Goal: Task Accomplishment & Management: Complete application form

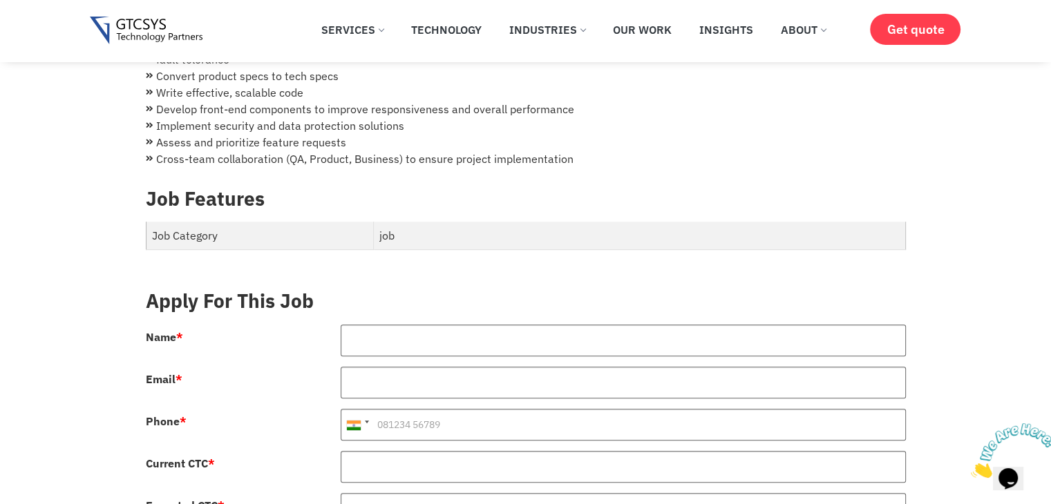
scroll to position [322, 0]
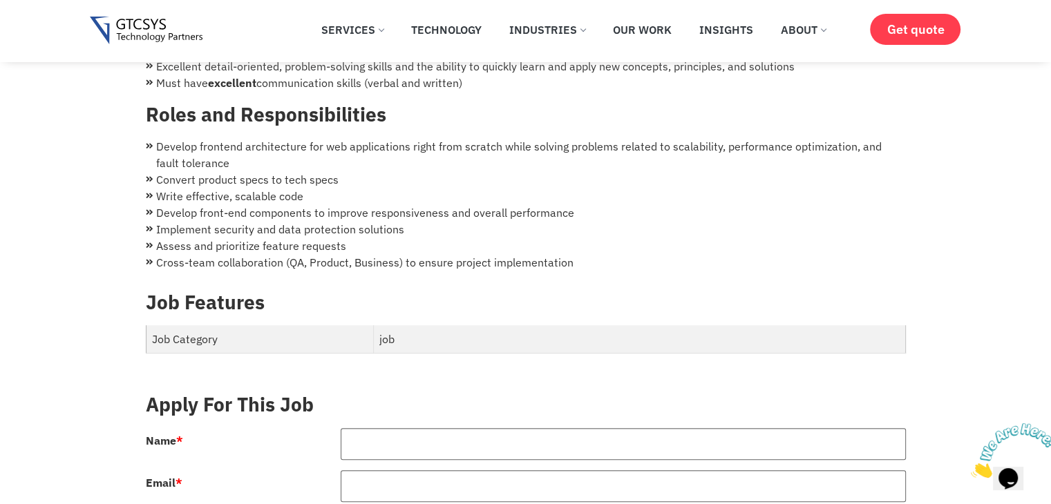
click at [400, 334] on td "job" at bounding box center [639, 339] width 531 height 28
click at [402, 330] on td "job" at bounding box center [639, 339] width 531 height 28
click at [362, 330] on td "Job Category" at bounding box center [260, 339] width 228 height 28
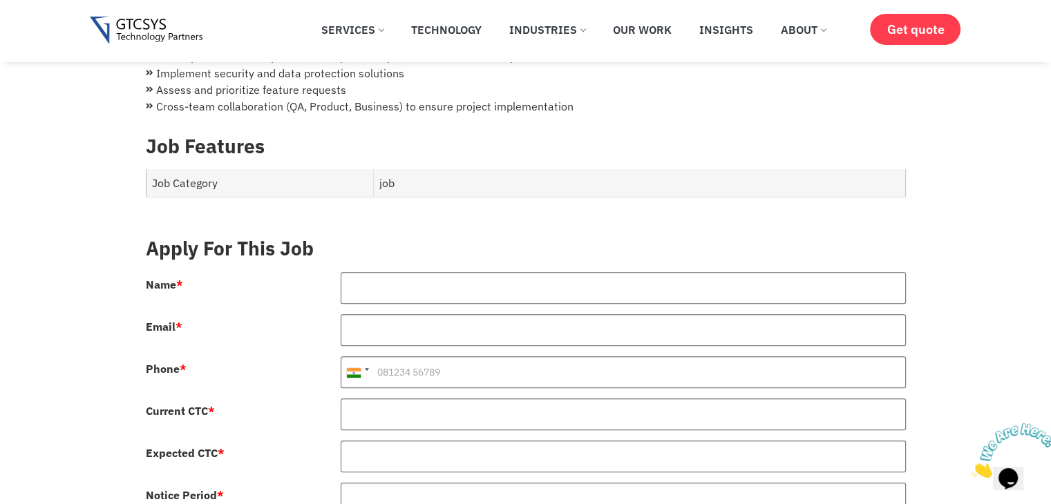
scroll to position [484, 0]
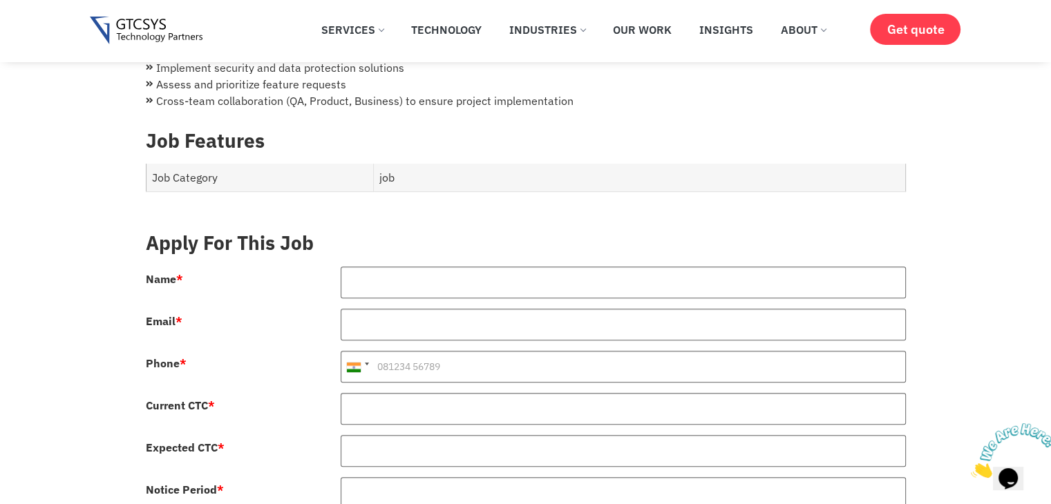
click at [431, 283] on div at bounding box center [623, 288] width 586 height 42
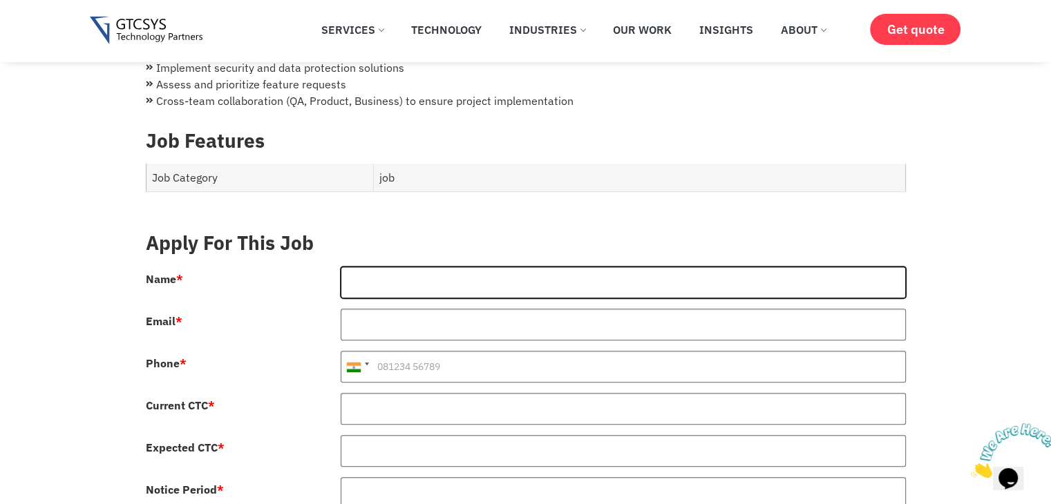
click at [427, 267] on input "Name *" at bounding box center [623, 283] width 565 height 32
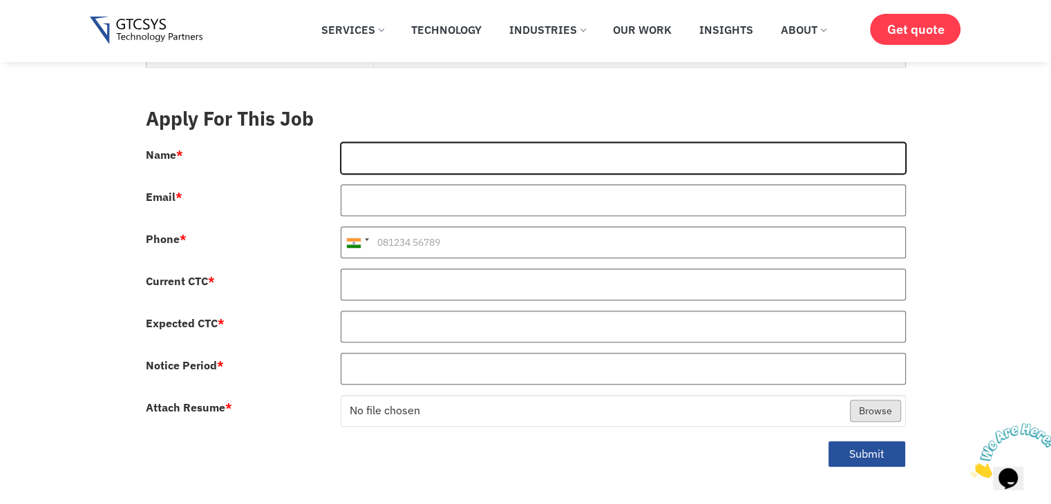
scroll to position [645, 0]
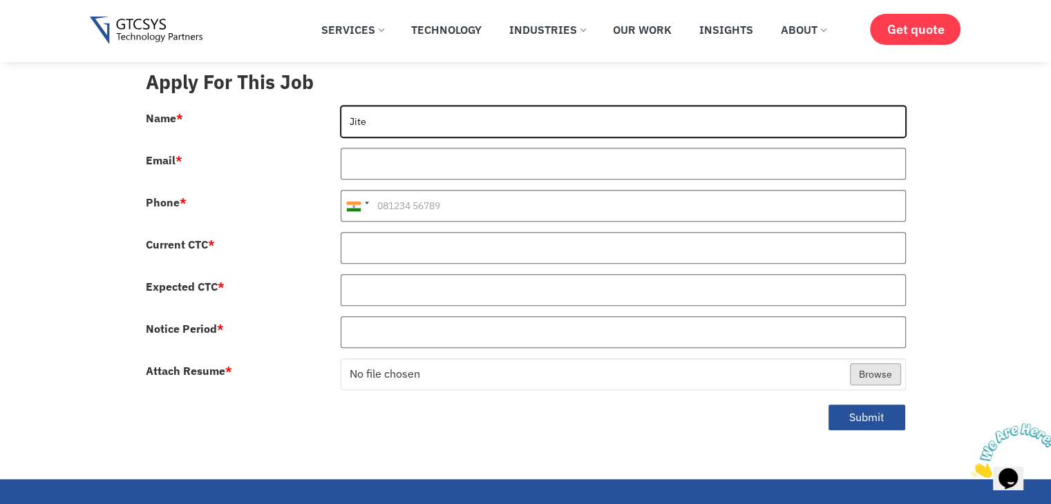
type input "[PERSON_NAME]"
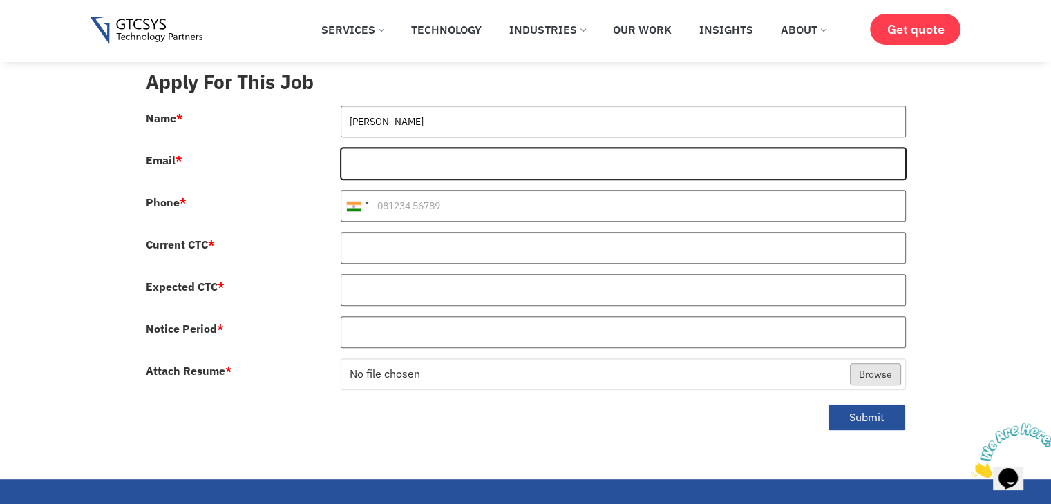
type input "[EMAIL_ADDRESS][DOMAIN_NAME]"
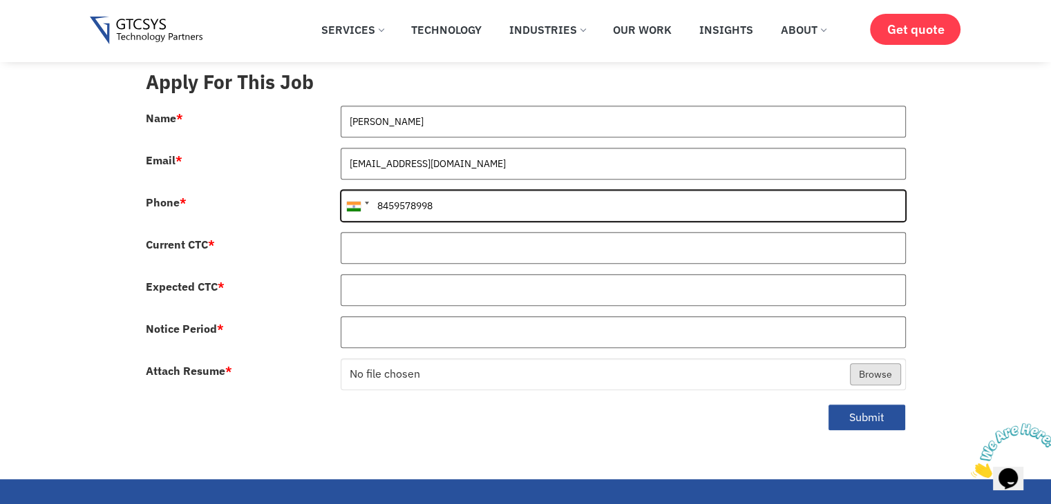
type input "8459578998"
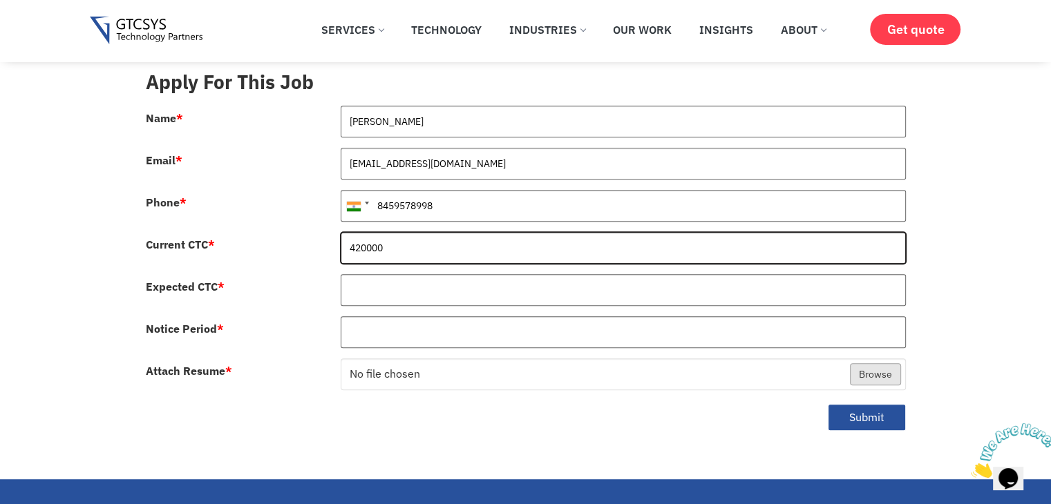
type input "420000"
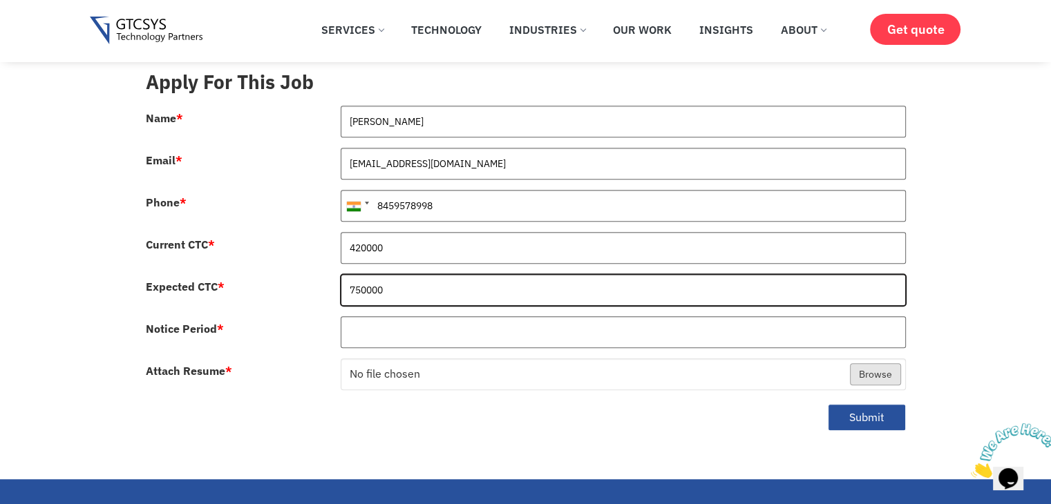
type input "750000"
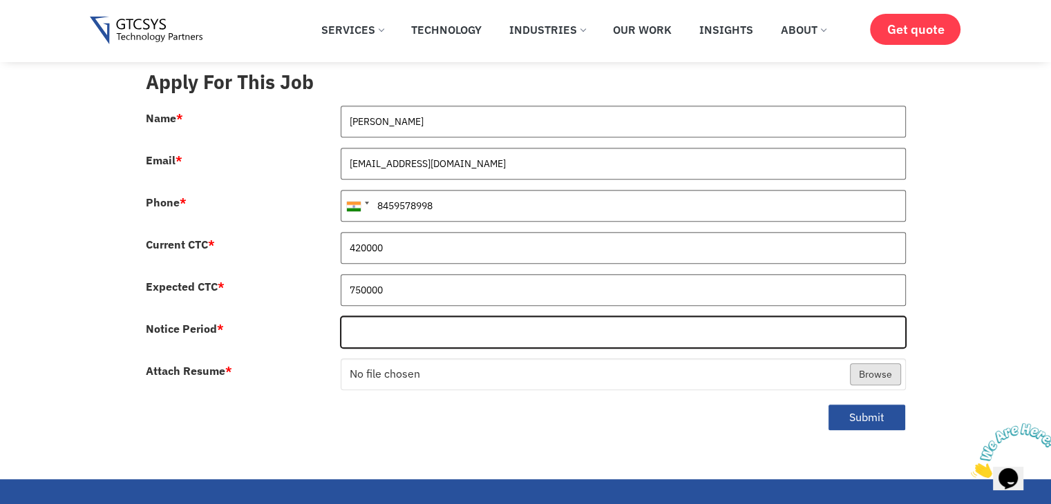
click at [383, 324] on input "Notice Period *" at bounding box center [623, 332] width 565 height 32
type input "30 days"
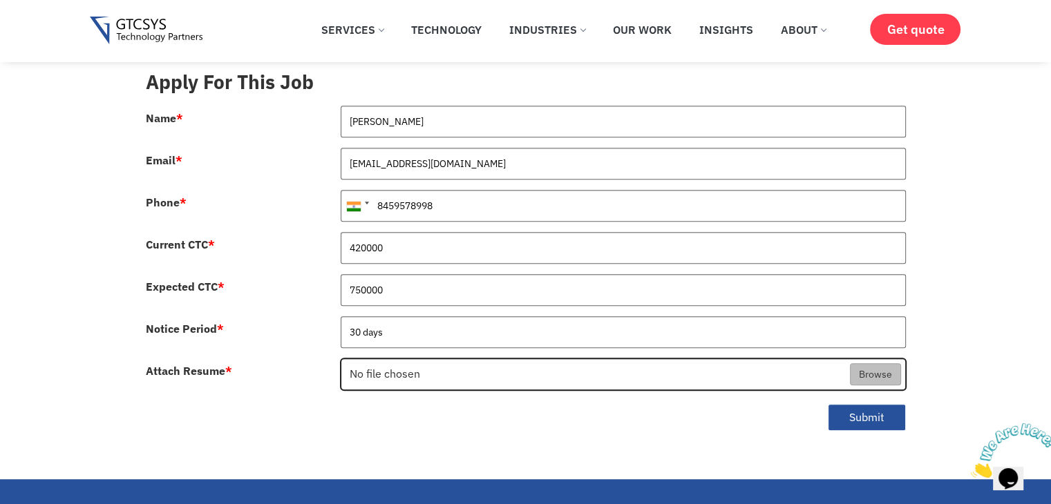
click at [437, 359] on input "Attach Resume *" at bounding box center [623, 375] width 564 height 32
type input "C:\fakepath\[PERSON_NAME]-Resume.pdf"
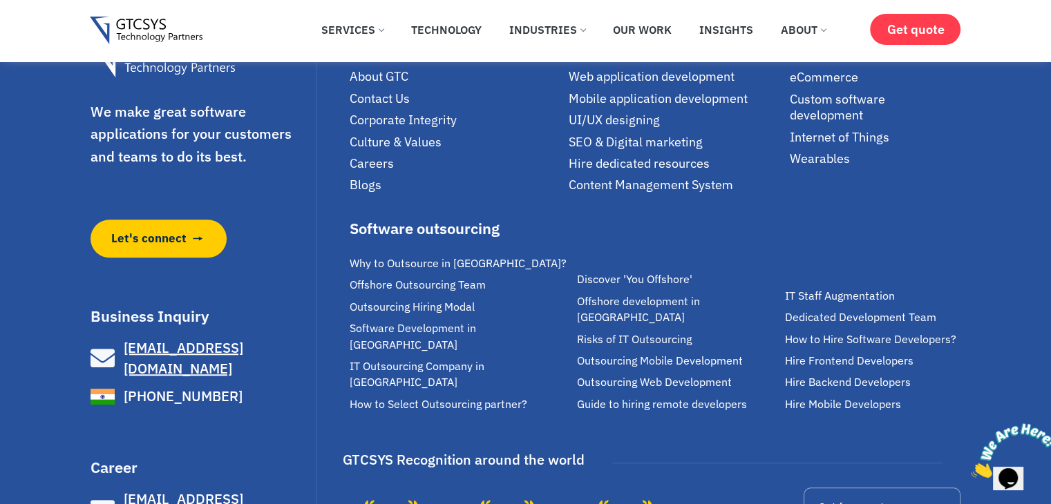
scroll to position [806, 0]
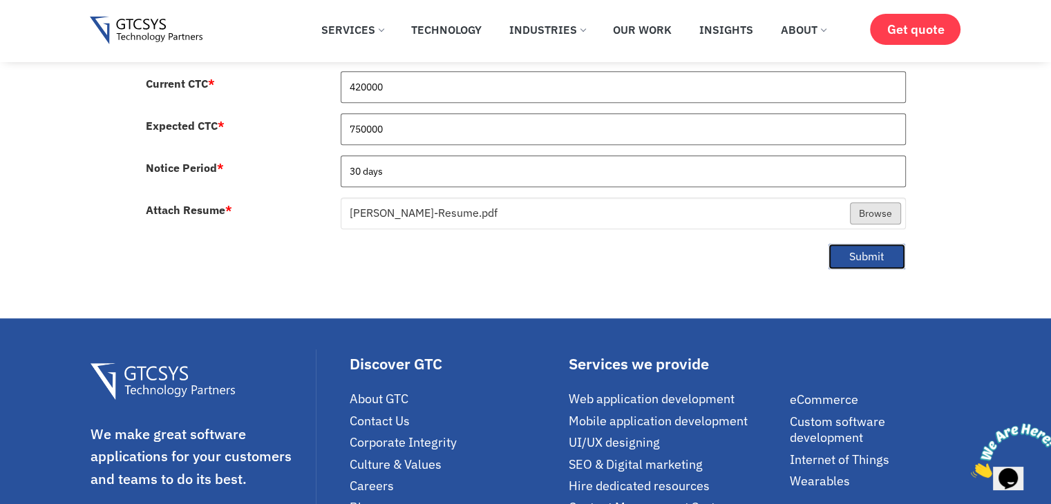
click at [869, 243] on button "Submit" at bounding box center [867, 256] width 78 height 27
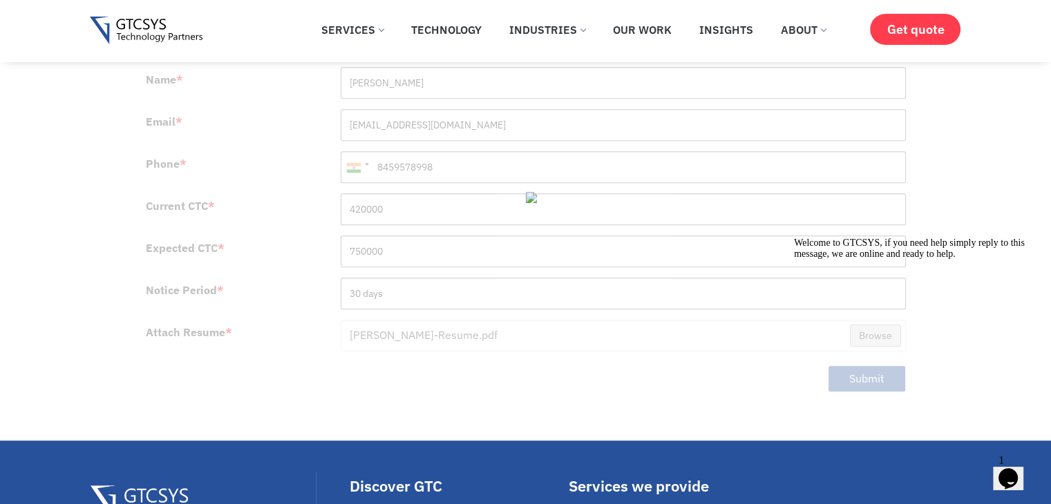
scroll to position [645, 0]
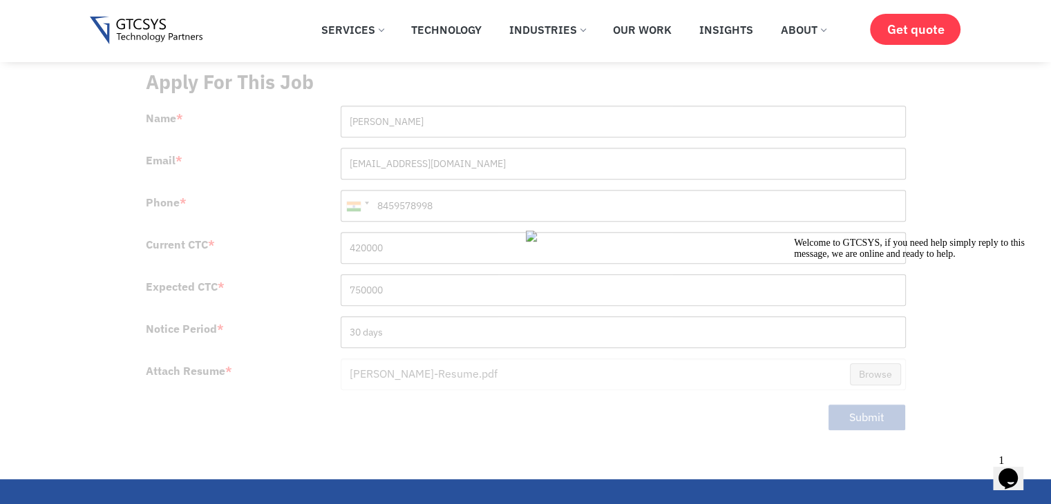
click at [794, 238] on icon "Chat attention grabber" at bounding box center [794, 238] width 0 height 0
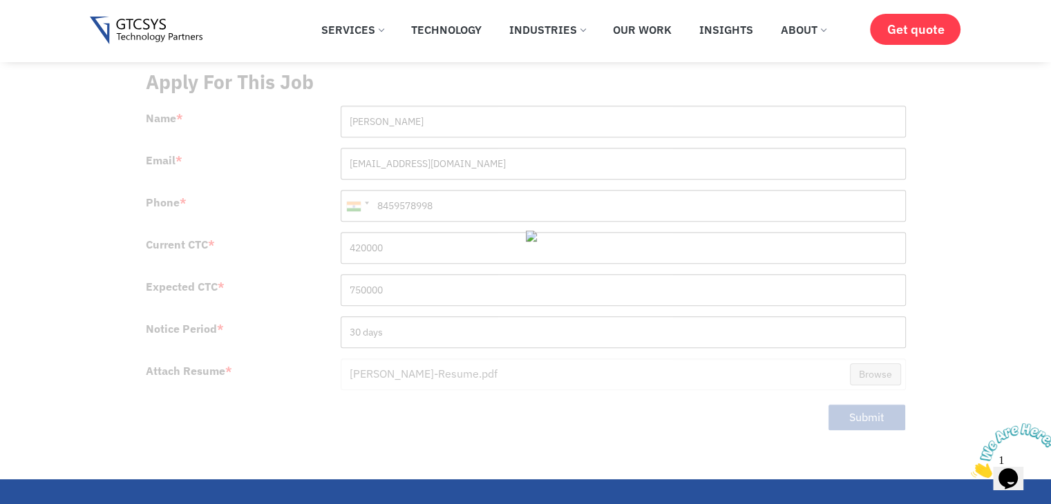
click at [971, 468] on icon "Close" at bounding box center [971, 474] width 0 height 12
click at [531, 231] on img at bounding box center [553, 236] width 55 height 11
click at [529, 231] on img at bounding box center [553, 236] width 55 height 11
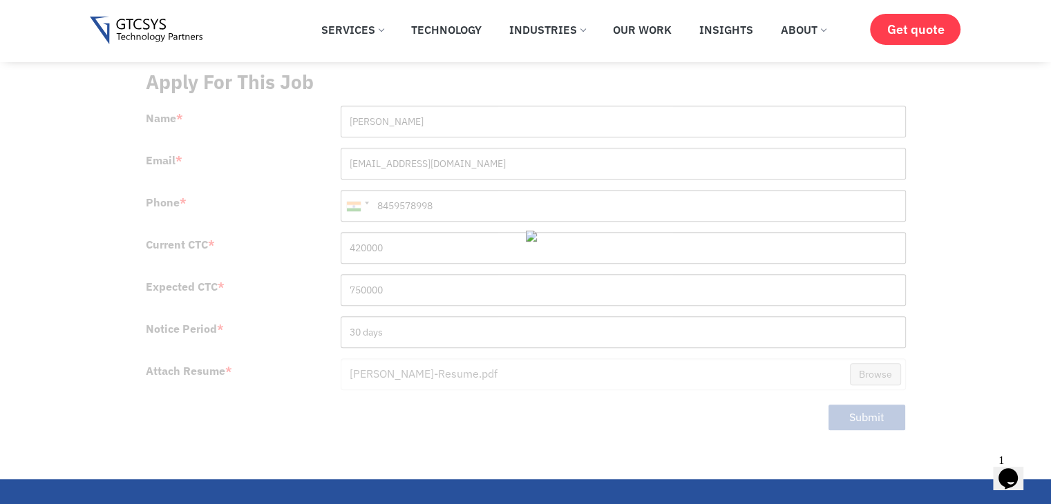
click at [529, 231] on img at bounding box center [553, 236] width 55 height 11
click at [616, 281] on div at bounding box center [526, 252] width 760 height 386
click at [690, 306] on div at bounding box center [526, 252] width 760 height 386
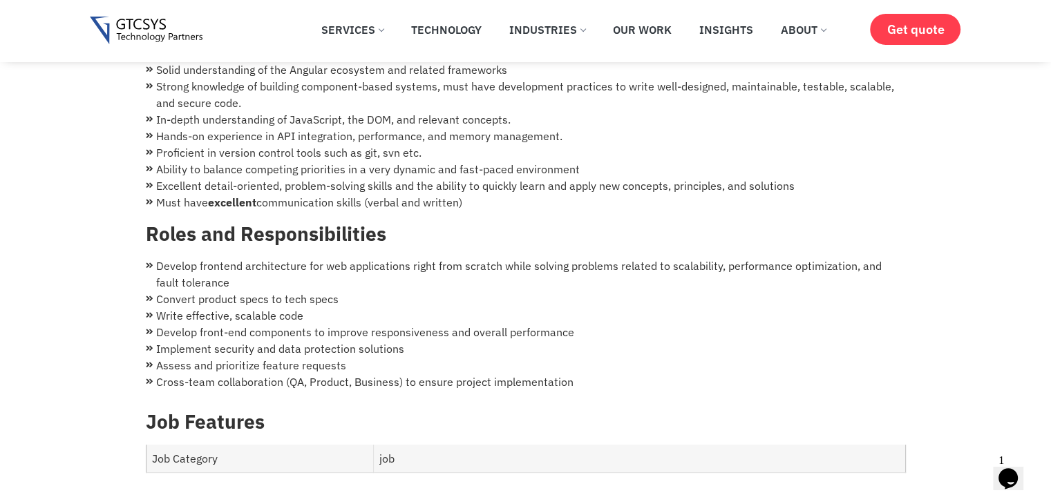
scroll to position [0, 0]
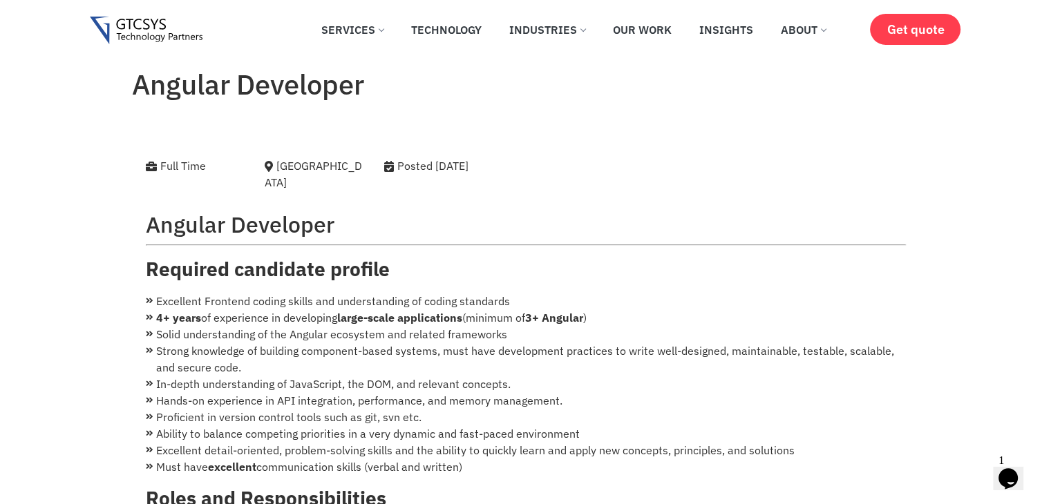
drag, startPoint x: 392, startPoint y: 164, endPoint x: 481, endPoint y: 166, distance: 89.2
click at [480, 166] on div "Posted [DATE]" at bounding box center [463, 166] width 158 height 17
click at [497, 172] on div "Posted [DATE]" at bounding box center [463, 166] width 158 height 17
click at [500, 172] on div "Posted [DATE]" at bounding box center [463, 166] width 158 height 17
drag, startPoint x: 160, startPoint y: 161, endPoint x: 541, endPoint y: 160, distance: 380.7
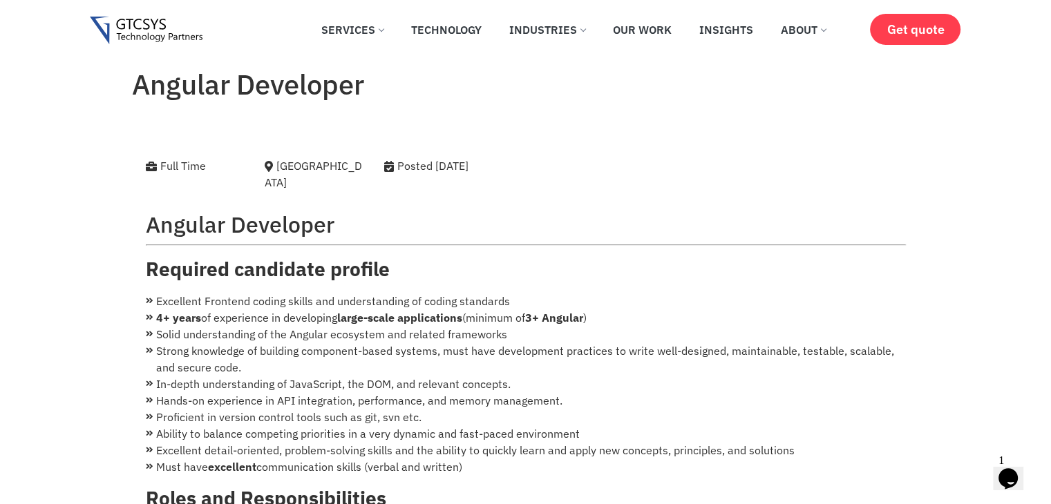
click at [541, 160] on div "Full Time [GEOGRAPHIC_DATA] Posted [DATE]" at bounding box center [493, 178] width 716 height 40
click at [541, 160] on div "Posted [DATE]" at bounding box center [463, 166] width 158 height 17
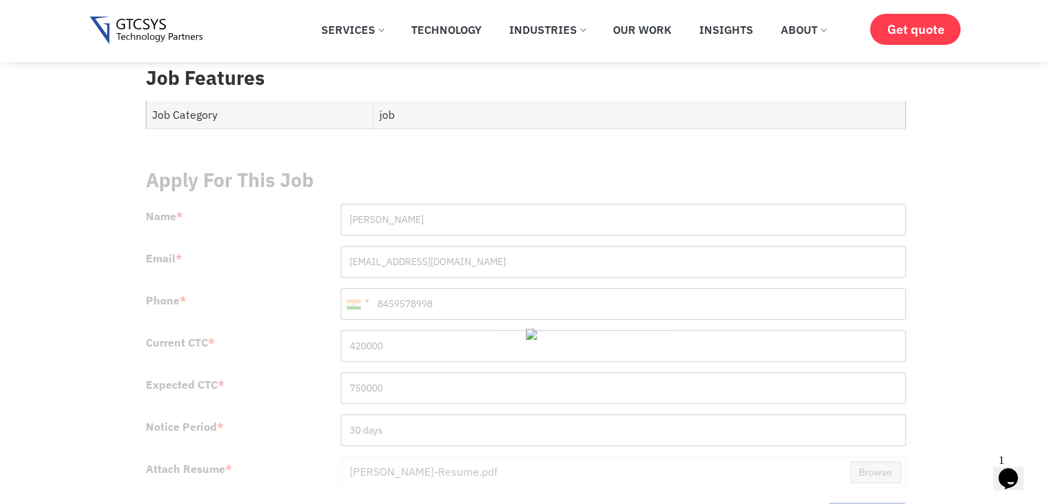
scroll to position [645, 0]
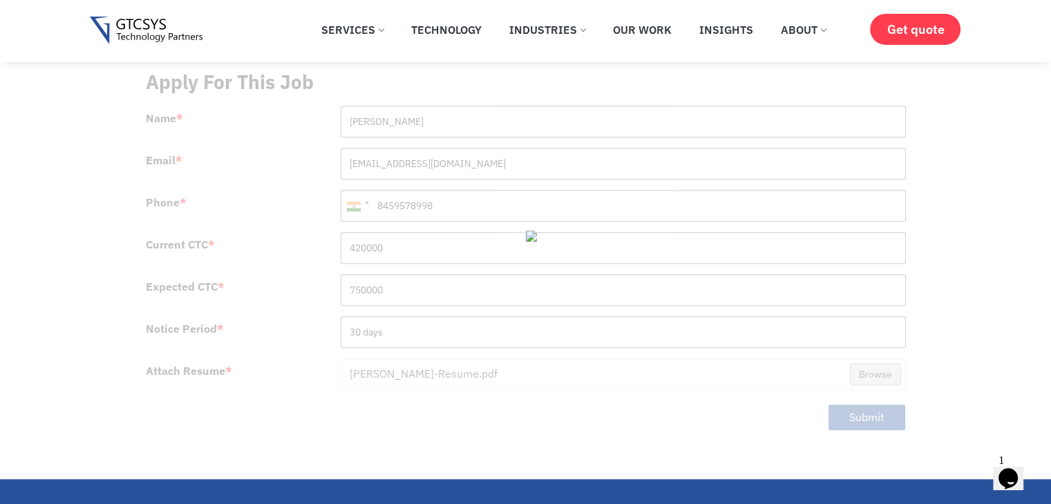
click at [875, 402] on div at bounding box center [526, 252] width 760 height 386
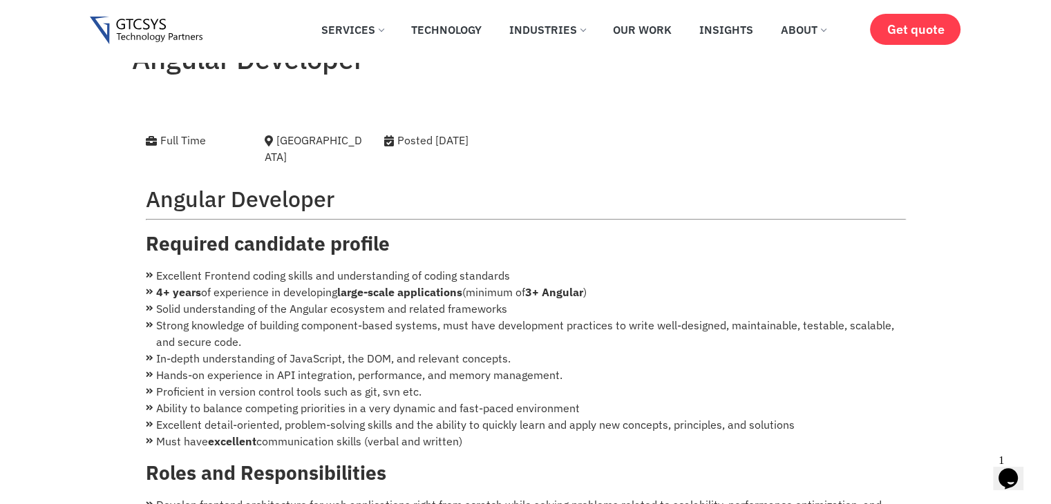
scroll to position [0, 0]
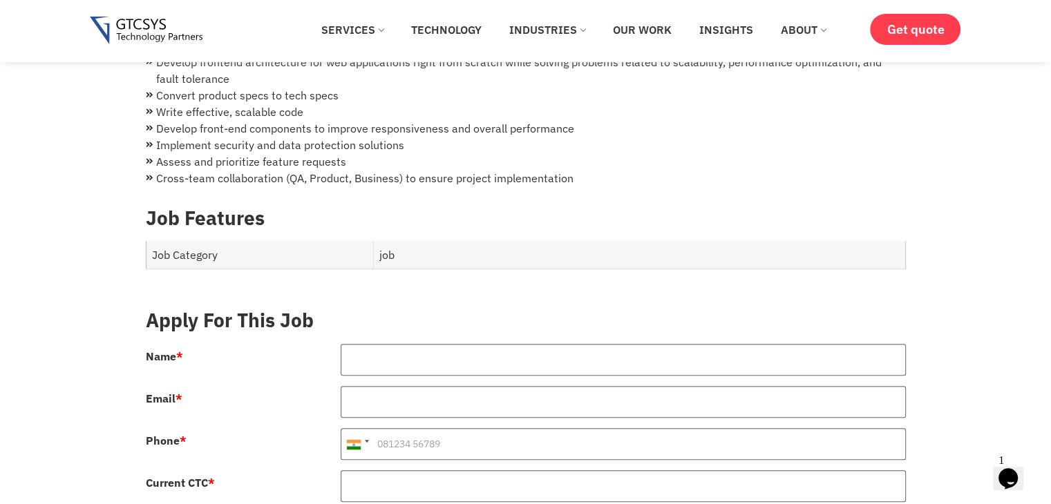
scroll to position [484, 0]
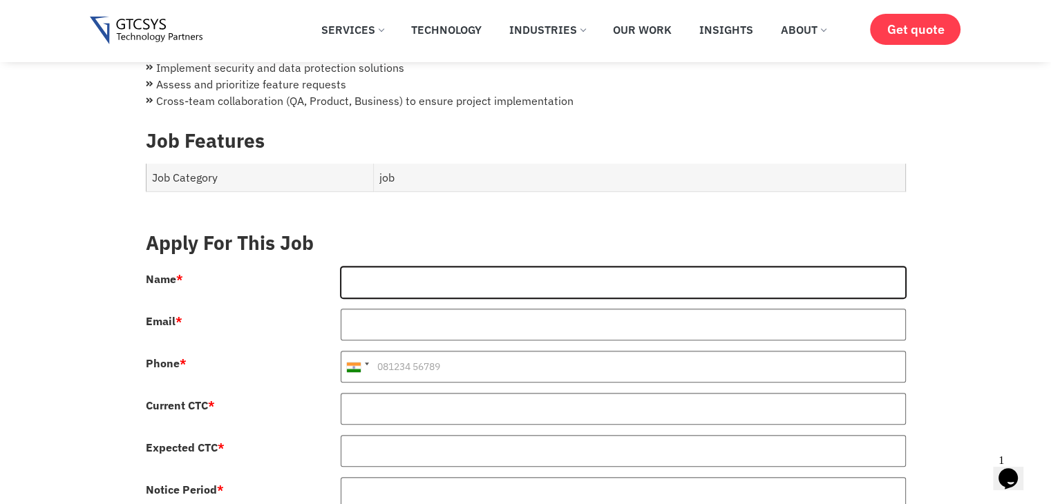
click at [519, 277] on input "Name *" at bounding box center [623, 283] width 565 height 32
type input "[PERSON_NAME]"
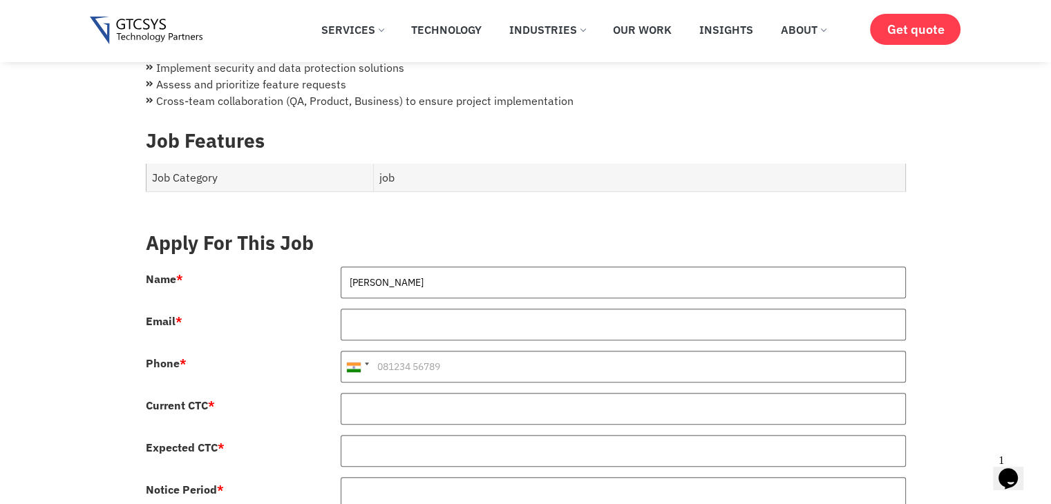
click at [392, 327] on div at bounding box center [623, 330] width 586 height 42
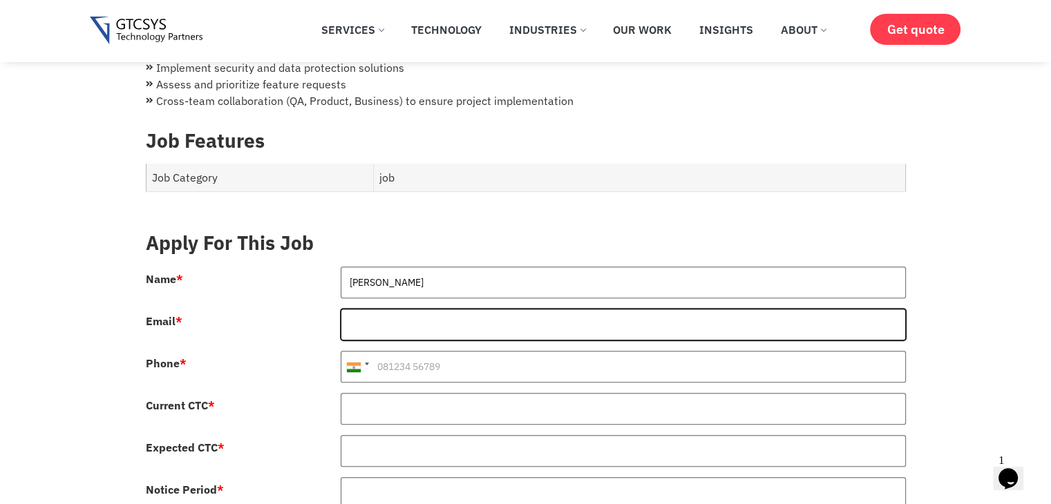
click at [382, 313] on input "Email *" at bounding box center [623, 325] width 565 height 32
type input "[EMAIL_ADDRESS][DOMAIN_NAME]"
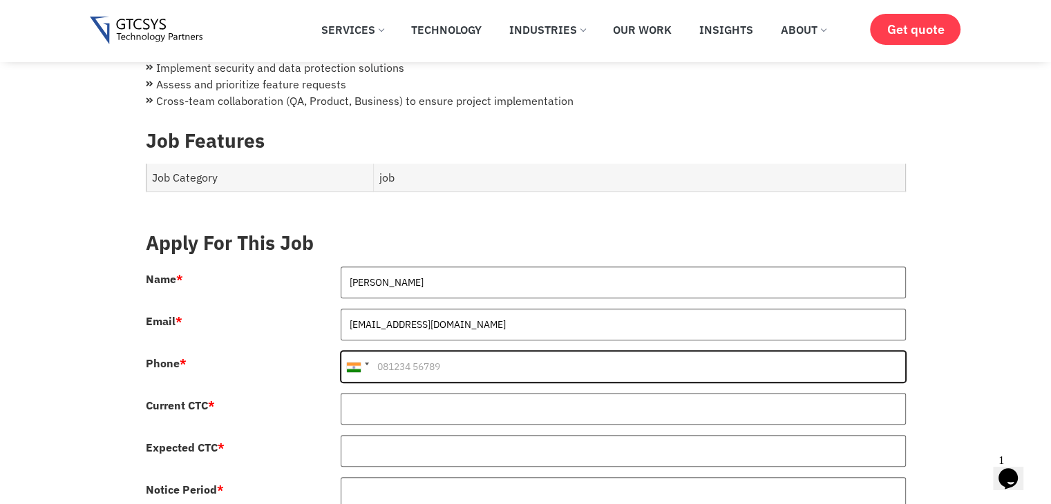
scroll to position [0, 0]
type input "8459578998"
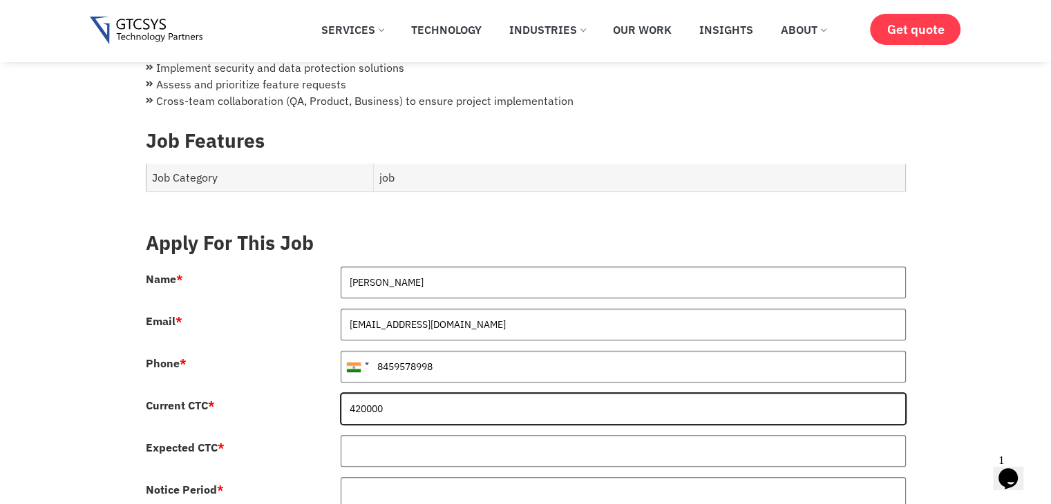
type input "420000"
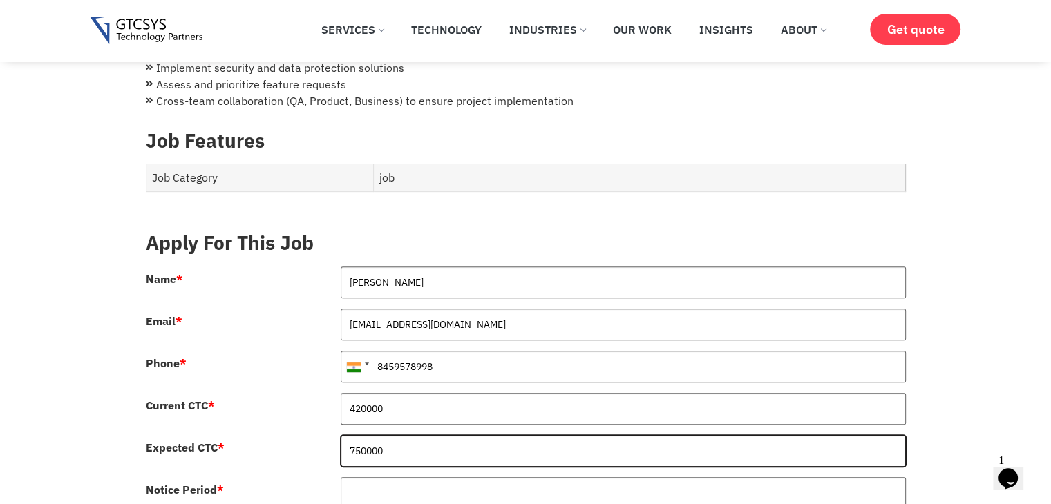
type input "750000"
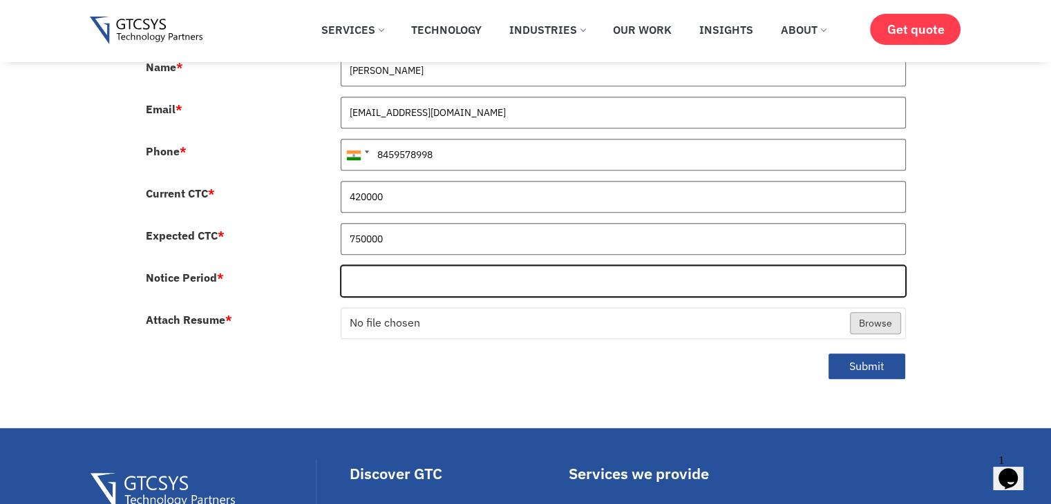
scroll to position [645, 0]
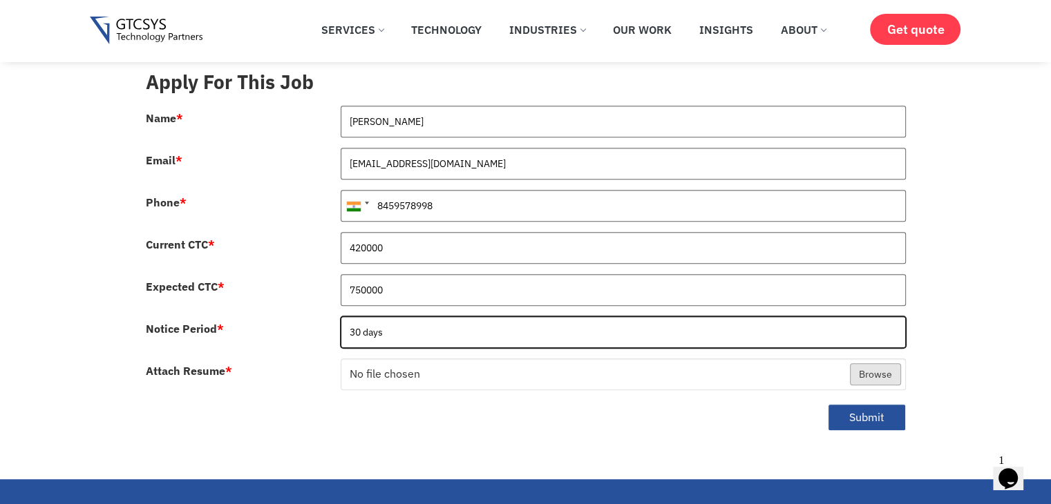
type input "30 days"
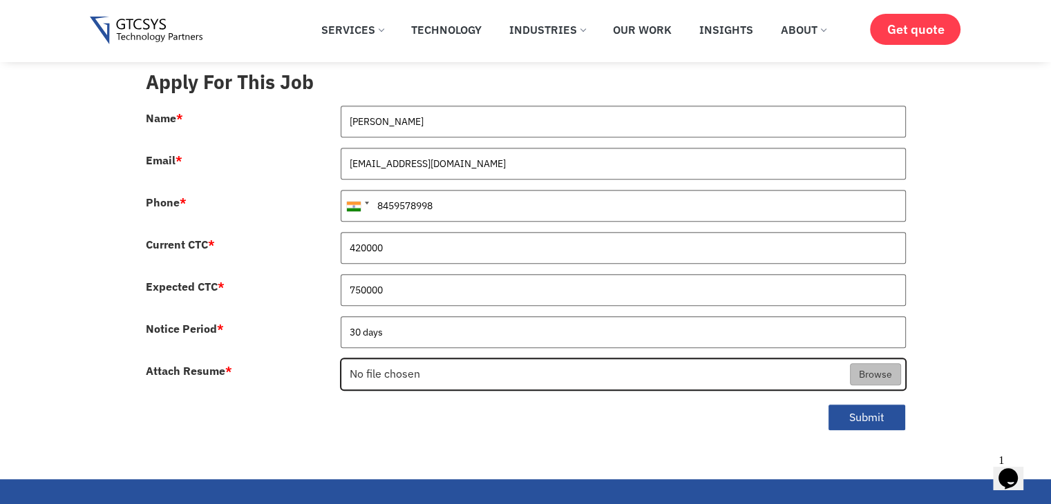
click at [486, 360] on input "Attach Resume *" at bounding box center [623, 375] width 564 height 32
type input "C:\fakepath\[PERSON_NAME]-Resume.pdf"
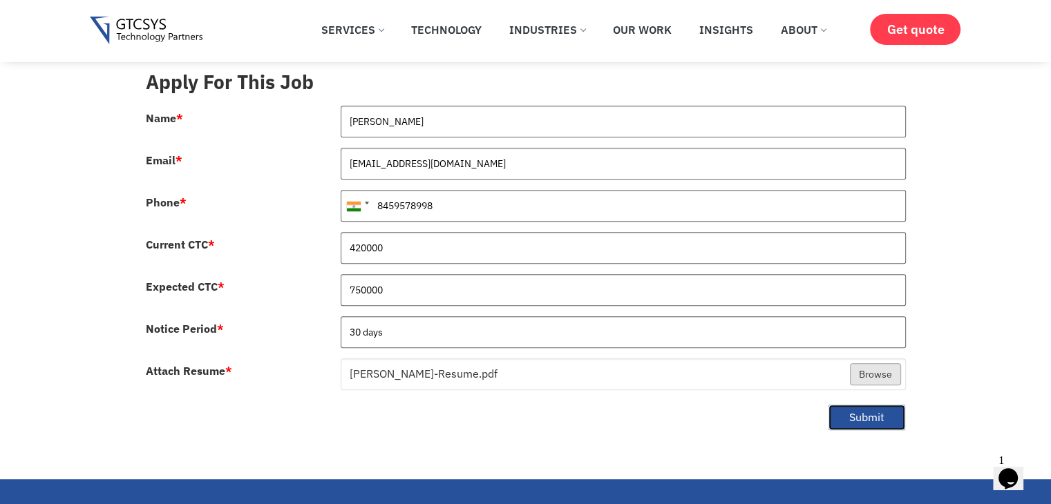
click at [876, 404] on button "Submit" at bounding box center [867, 417] width 78 height 27
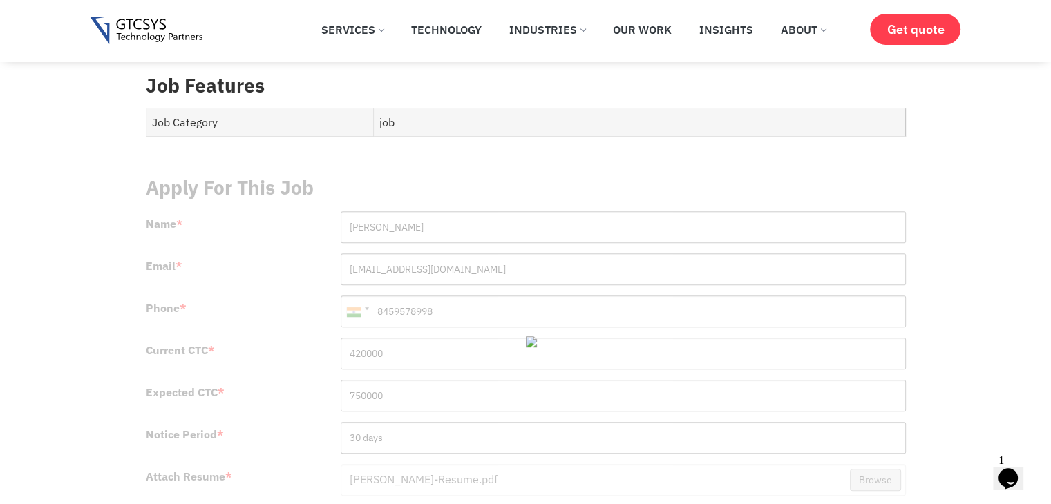
scroll to position [484, 0]
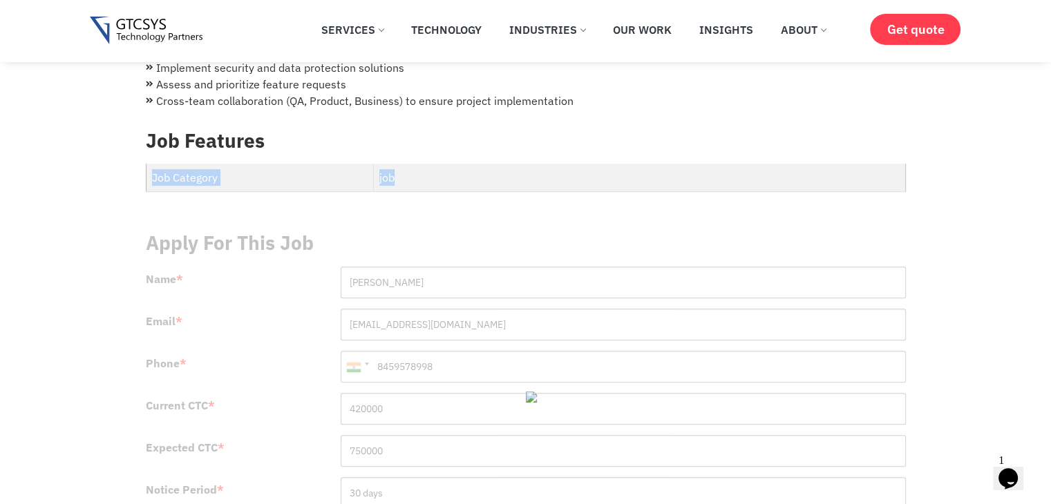
drag, startPoint x: 149, startPoint y: 155, endPoint x: 416, endPoint y: 151, distance: 266.7
click at [416, 164] on tr "Job Category job" at bounding box center [525, 178] width 759 height 28
click at [416, 164] on td "job" at bounding box center [639, 178] width 531 height 28
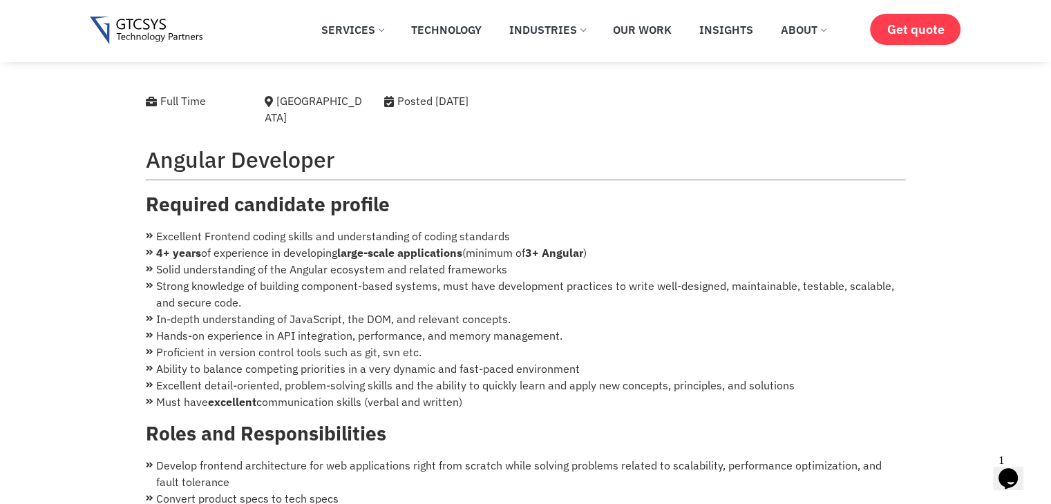
scroll to position [0, 0]
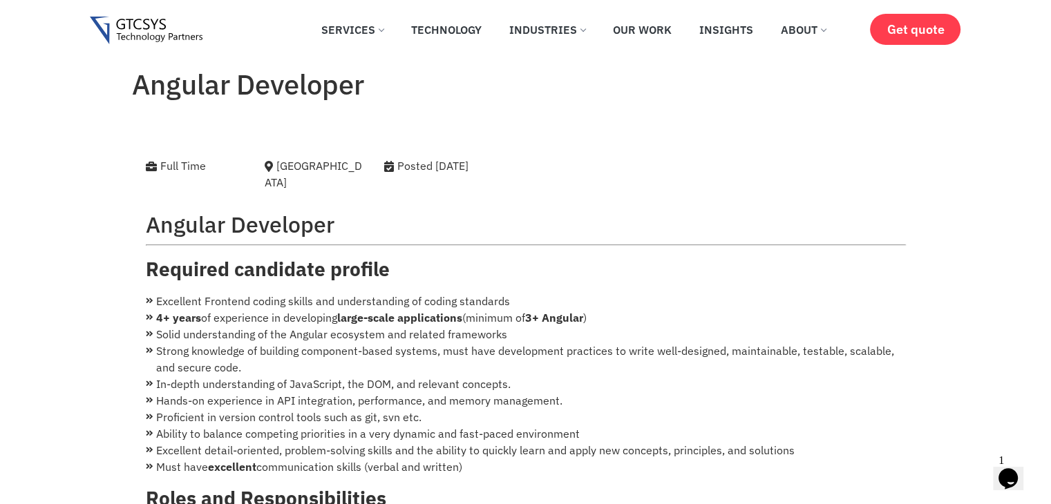
drag, startPoint x: 153, startPoint y: 211, endPoint x: 341, endPoint y: 216, distance: 187.3
click at [341, 216] on h2 "Angular Developer" at bounding box center [526, 224] width 760 height 26
click at [333, 214] on h2 "Angular Developer" at bounding box center [526, 224] width 760 height 26
drag, startPoint x: 154, startPoint y: 214, endPoint x: 335, endPoint y: 214, distance: 181.0
click at [335, 214] on h2 "Angular Developer" at bounding box center [526, 224] width 760 height 26
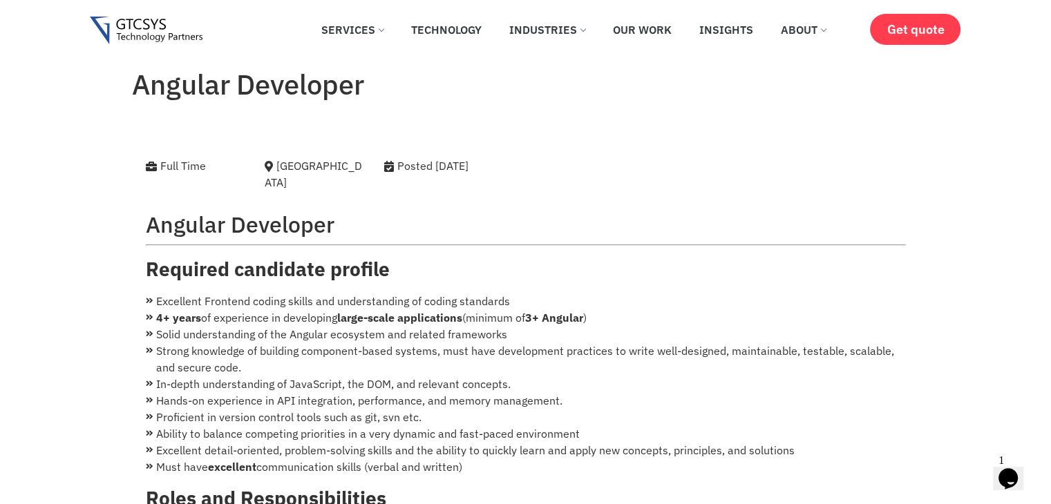
click at [333, 214] on h2 "Angular Developer" at bounding box center [526, 224] width 760 height 26
drag, startPoint x: 155, startPoint y: 214, endPoint x: 379, endPoint y: 209, distance: 223.2
click at [379, 211] on h2 "Angular Developer" at bounding box center [526, 224] width 760 height 26
click at [376, 211] on h2 "Angular Developer" at bounding box center [526, 224] width 760 height 26
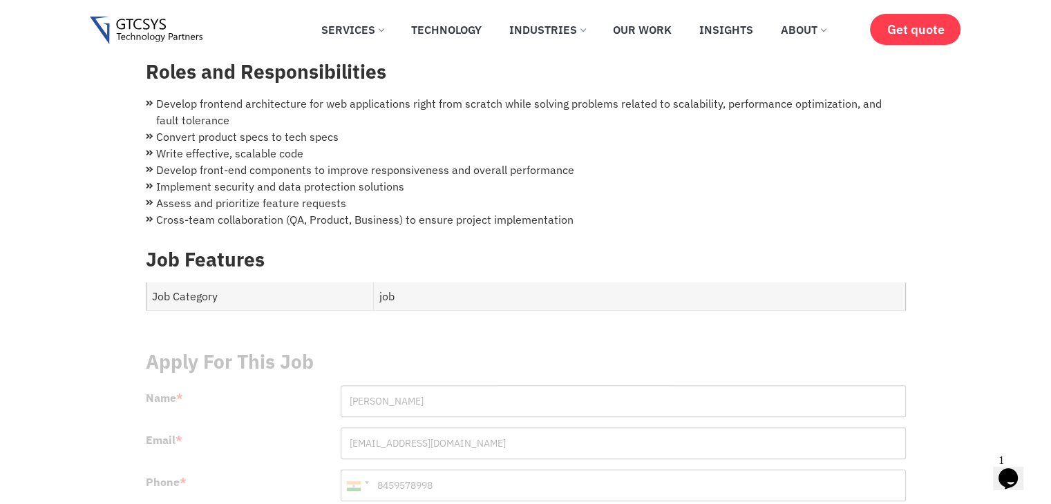
scroll to position [645, 0]
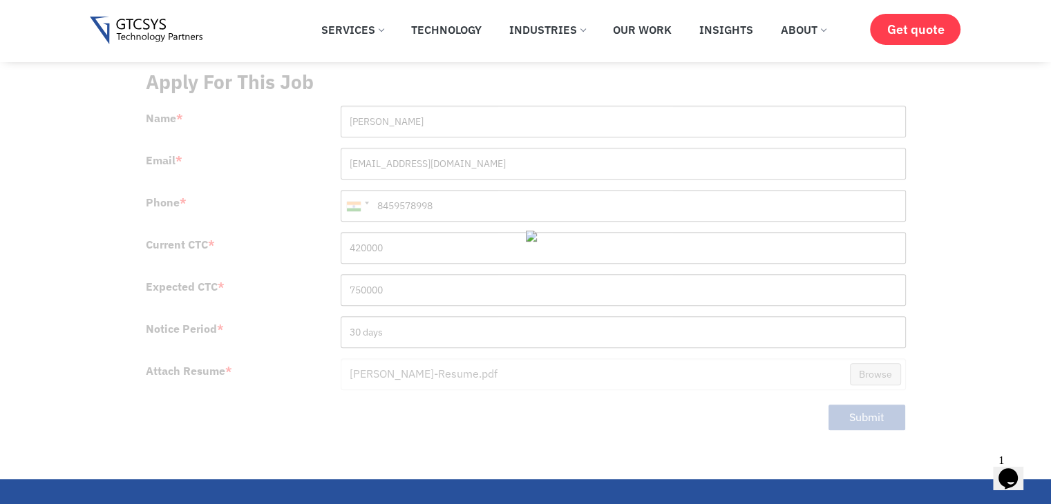
click at [536, 231] on img at bounding box center [553, 236] width 55 height 11
click at [533, 231] on img at bounding box center [553, 236] width 55 height 11
click at [549, 196] on div at bounding box center [526, 252] width 760 height 386
drag, startPoint x: 573, startPoint y: 214, endPoint x: 578, endPoint y: 221, distance: 9.0
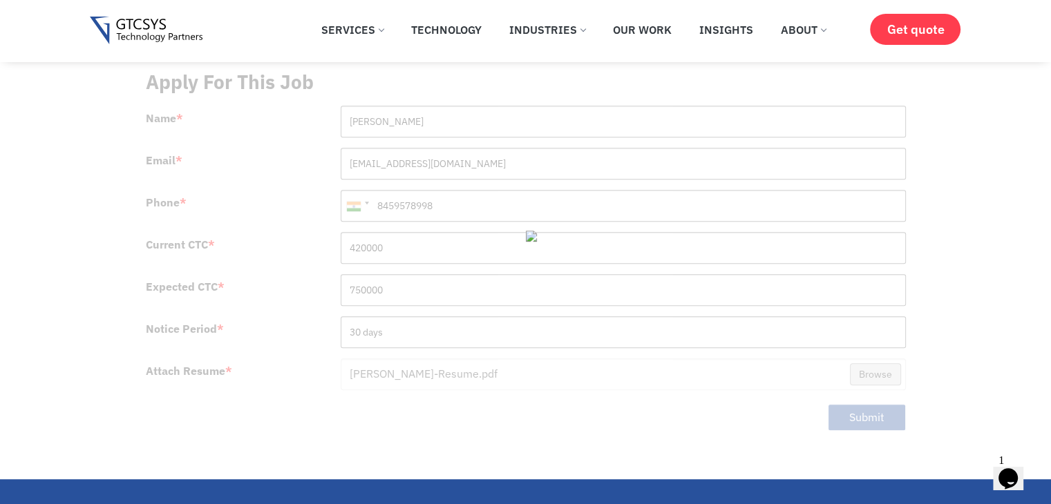
click at [576, 231] on img at bounding box center [553, 236] width 55 height 11
click at [619, 289] on div at bounding box center [526, 252] width 760 height 386
click at [456, 274] on div at bounding box center [526, 252] width 760 height 386
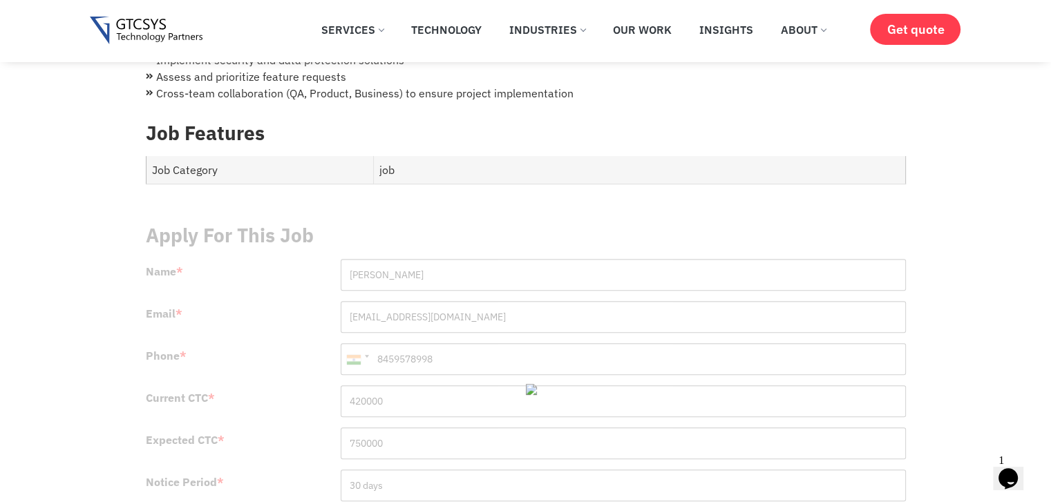
scroll to position [322, 0]
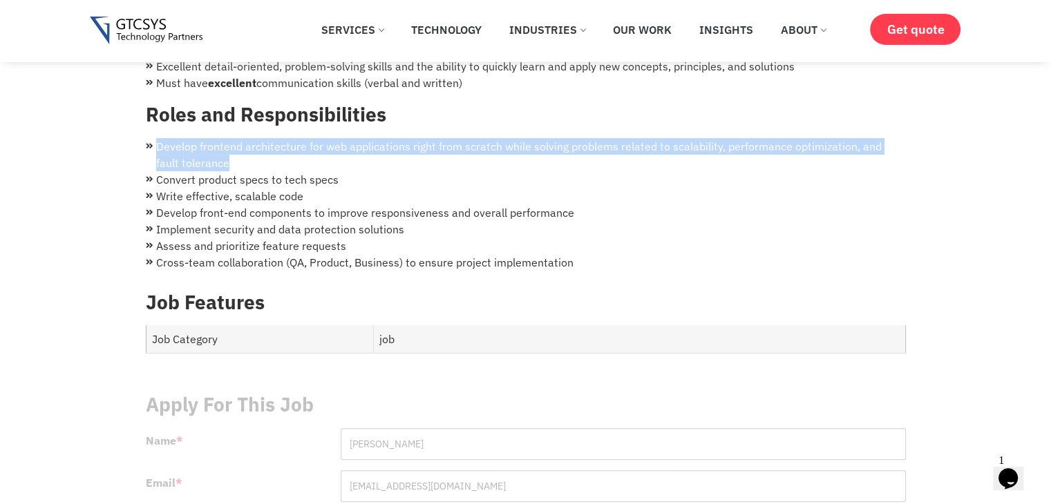
drag, startPoint x: 155, startPoint y: 125, endPoint x: 220, endPoint y: 139, distance: 66.4
click at [220, 139] on li "Develop frontend architecture for web applications right from scratch while sol…" at bounding box center [526, 154] width 760 height 33
drag, startPoint x: 158, startPoint y: 129, endPoint x: 202, endPoint y: 146, distance: 47.7
click at [202, 146] on li "Develop frontend architecture for web applications right from scratch while sol…" at bounding box center [526, 154] width 760 height 33
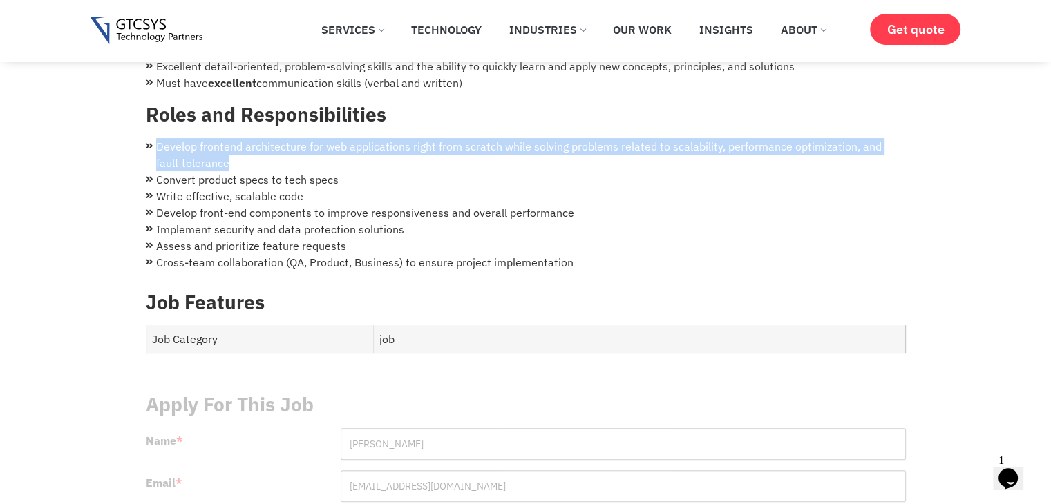
click at [205, 150] on li "Develop frontend architecture for web applications right from scratch while sol…" at bounding box center [526, 154] width 760 height 33
drag, startPoint x: 153, startPoint y: 127, endPoint x: 202, endPoint y: 146, distance: 52.1
click at [202, 146] on li "Develop frontend architecture for web applications right from scratch while sol…" at bounding box center [526, 154] width 760 height 33
click at [176, 138] on li "Develop frontend architecture for web applications right from scratch while sol…" at bounding box center [526, 154] width 760 height 33
drag, startPoint x: 153, startPoint y: 129, endPoint x: 205, endPoint y: 147, distance: 54.4
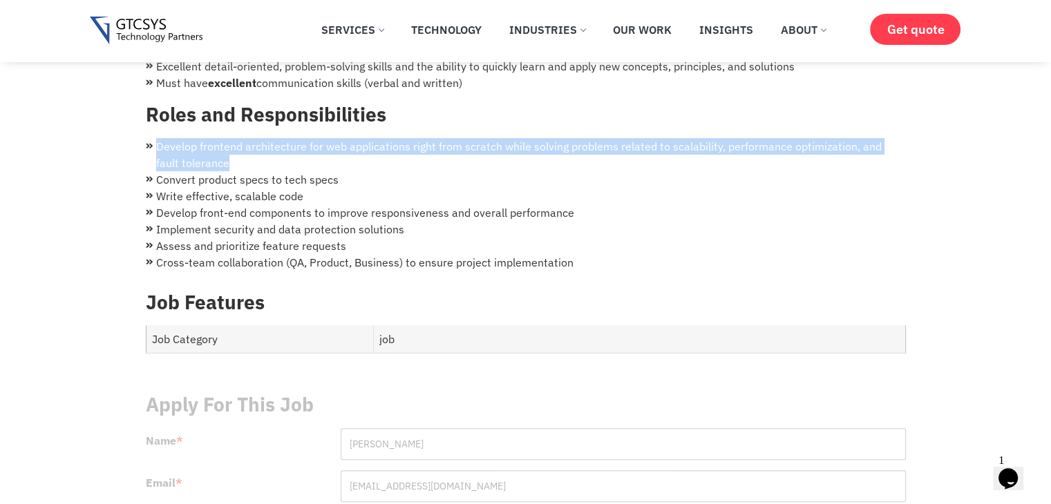
click at [205, 147] on li "Develop frontend architecture for web applications right from scratch while sol…" at bounding box center [526, 154] width 760 height 33
click at [204, 147] on li "Develop frontend architecture for web applications right from scratch while sol…" at bounding box center [526, 154] width 760 height 33
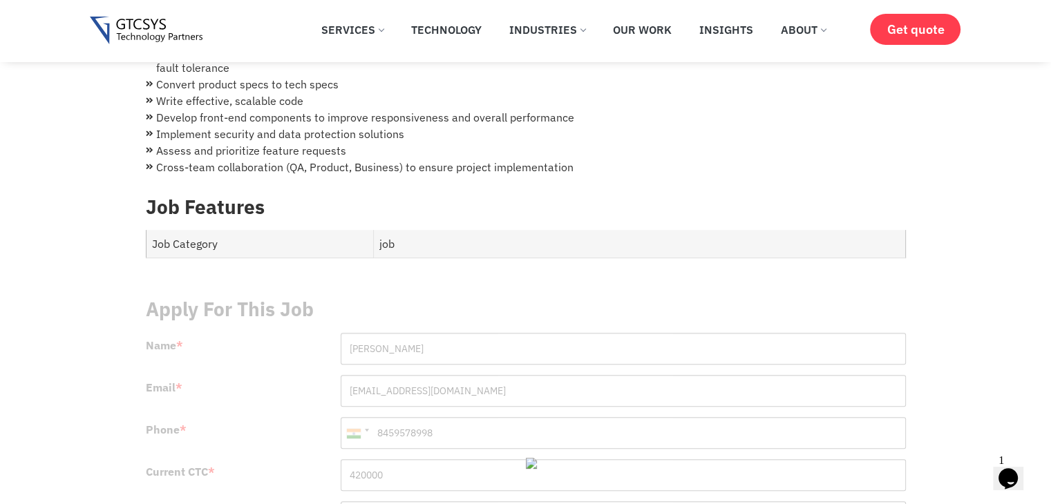
scroll to position [484, 0]
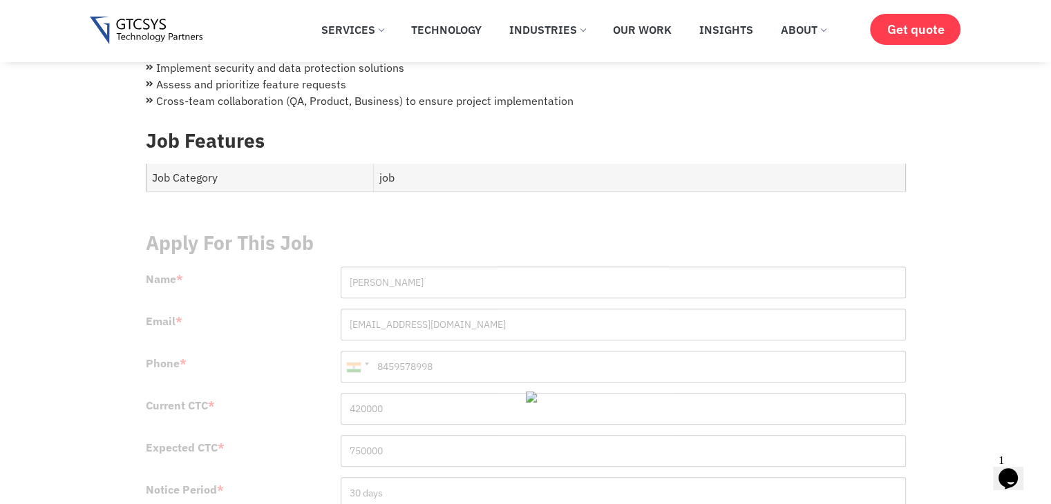
click at [603, 410] on div at bounding box center [526, 413] width 760 height 386
click at [531, 372] on div at bounding box center [526, 413] width 760 height 386
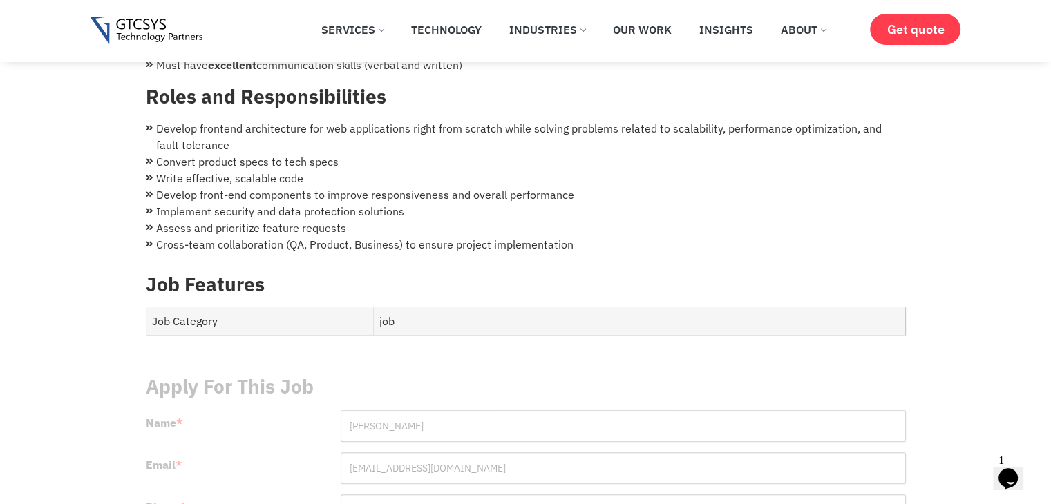
scroll to position [322, 0]
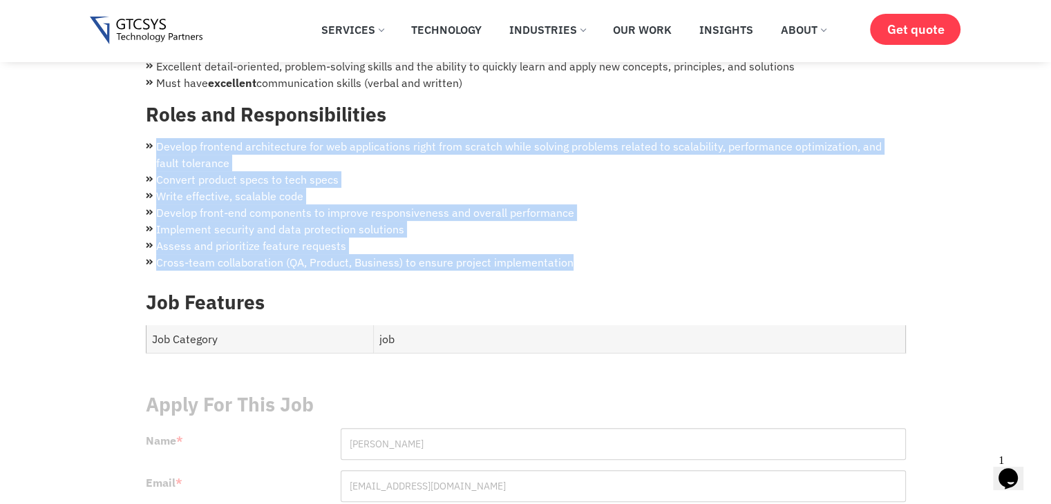
drag, startPoint x: 158, startPoint y: 129, endPoint x: 587, endPoint y: 253, distance: 445.9
click at [587, 253] on ul "Develop frontend architecture for web applications right from scratch while sol…" at bounding box center [526, 204] width 760 height 133
click at [583, 254] on li "Cross-team collaboration (QA, Product, Business) to ensure project implementati…" at bounding box center [526, 262] width 760 height 17
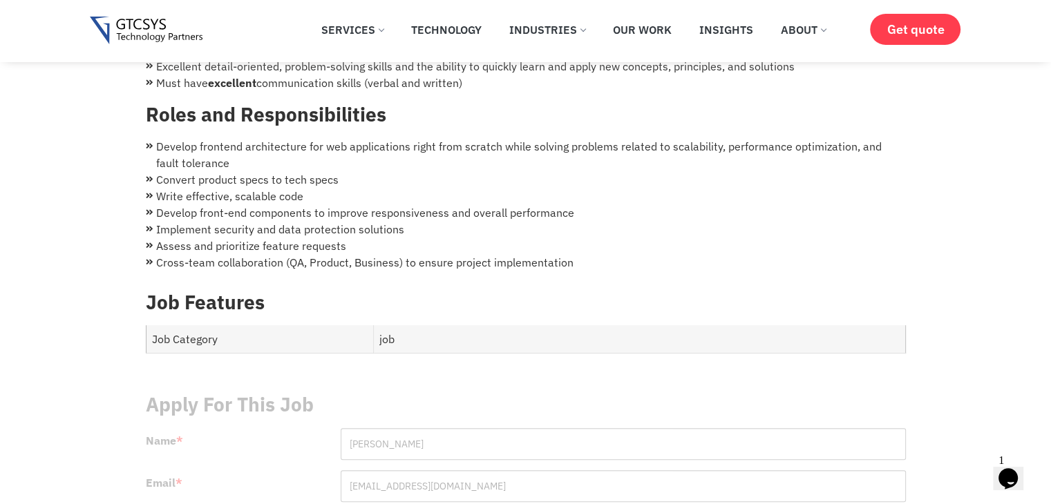
click at [567, 238] on li "Assess and prioritize feature requests" at bounding box center [526, 246] width 760 height 17
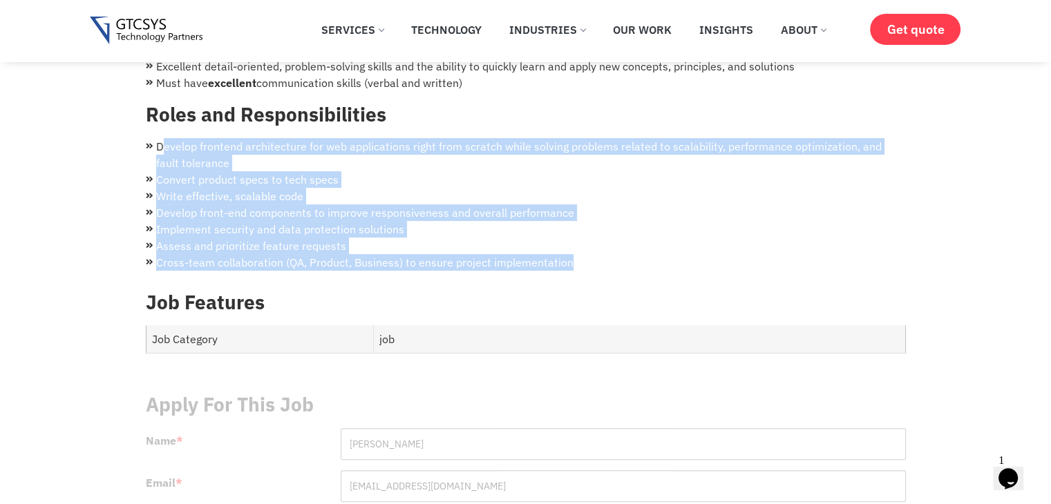
drag, startPoint x: 578, startPoint y: 241, endPoint x: 164, endPoint y: 131, distance: 427.6
click at [164, 138] on ul "Develop frontend architecture for web applications right from scratch while sol…" at bounding box center [526, 204] width 760 height 133
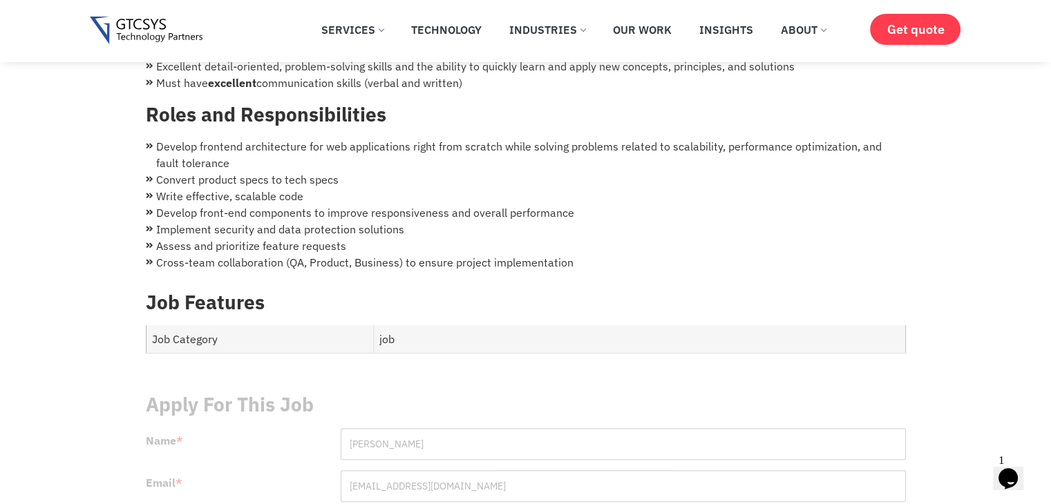
click at [155, 138] on li "Develop frontend architecture for web applications right from scratch while sol…" at bounding box center [526, 154] width 760 height 33
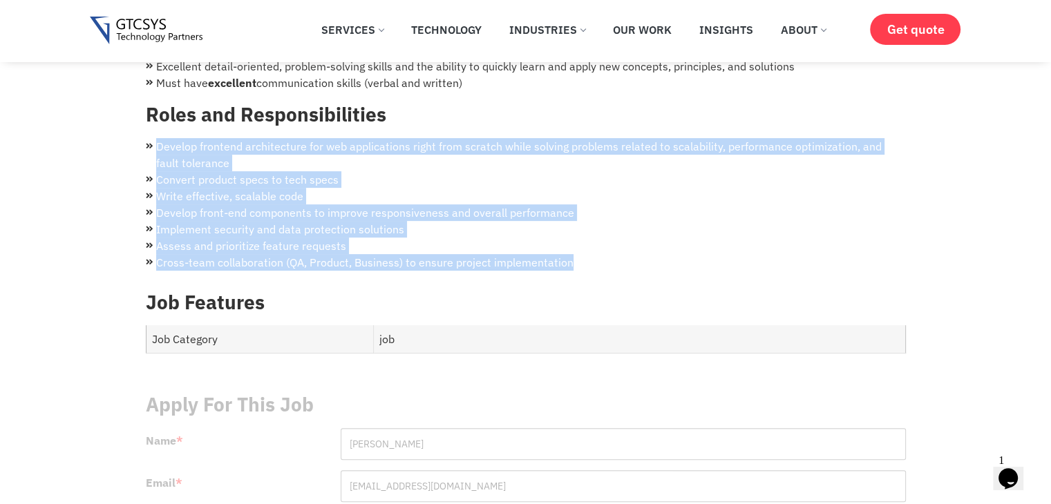
drag, startPoint x: 155, startPoint y: 125, endPoint x: 596, endPoint y: 249, distance: 458.1
click at [596, 249] on ul "Develop frontend architecture for web applications right from scratch while sol…" at bounding box center [526, 204] width 760 height 133
click at [596, 254] on li "Cross-team collaboration (QA, Product, Business) to ensure project implementati…" at bounding box center [526, 262] width 760 height 17
drag, startPoint x: 577, startPoint y: 240, endPoint x: 151, endPoint y: 122, distance: 442.2
click at [151, 138] on ul "Develop frontend architecture for web applications right from scratch while sol…" at bounding box center [526, 204] width 760 height 133
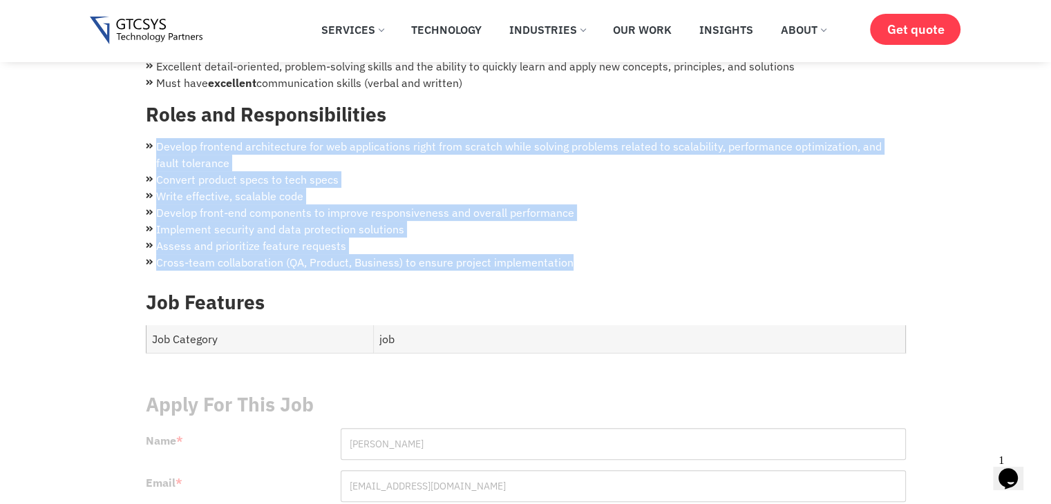
click at [158, 138] on li "Develop frontend architecture for web applications right from scratch while sol…" at bounding box center [526, 154] width 760 height 33
click at [159, 138] on li "Develop frontend architecture for web applications right from scratch while sol…" at bounding box center [526, 154] width 760 height 33
drag, startPoint x: 155, startPoint y: 131, endPoint x: 576, endPoint y: 237, distance: 434.7
click at [576, 237] on ul "Develop frontend architecture for web applications right from scratch while sol…" at bounding box center [526, 204] width 760 height 133
click at [569, 254] on li "Cross-team collaboration (QA, Product, Business) to ensure project implementati…" at bounding box center [526, 262] width 760 height 17
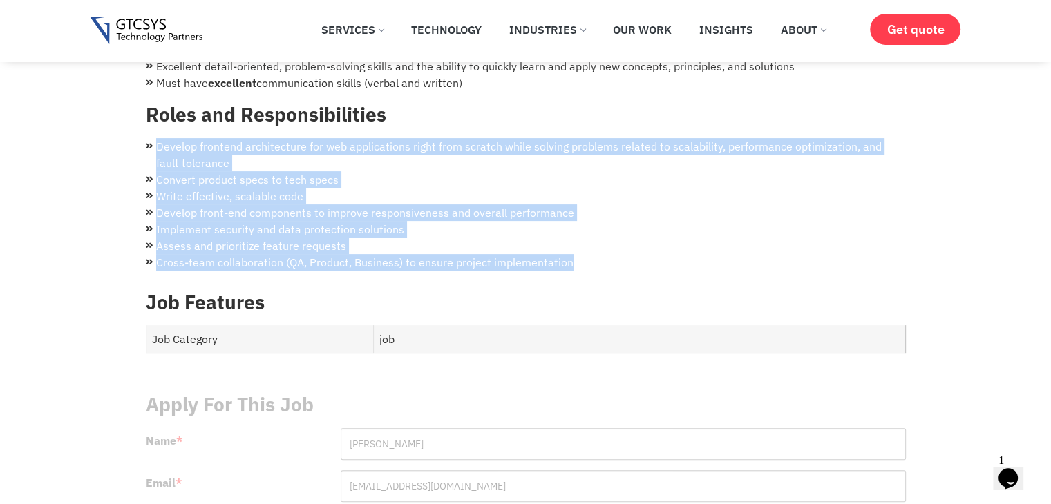
drag, startPoint x: 158, startPoint y: 126, endPoint x: 583, endPoint y: 243, distance: 440.9
click at [583, 243] on ul "Develop frontend architecture for web applications right from scratch while sol…" at bounding box center [526, 204] width 760 height 133
click at [583, 254] on li "Cross-team collaboration (QA, Product, Business) to ensure project implementati…" at bounding box center [526, 262] width 760 height 17
drag, startPoint x: 158, startPoint y: 125, endPoint x: 576, endPoint y: 245, distance: 434.3
click at [576, 245] on ul "Develop frontend architecture for web applications right from scratch while sol…" at bounding box center [526, 204] width 760 height 133
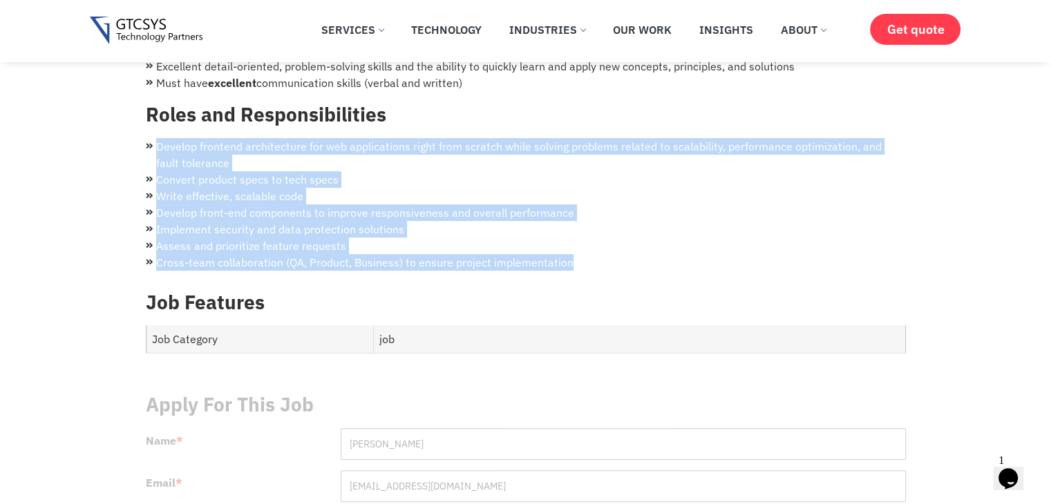
click at [575, 254] on li "Cross-team collaboration (QA, Product, Business) to ensure project implementati…" at bounding box center [526, 262] width 760 height 17
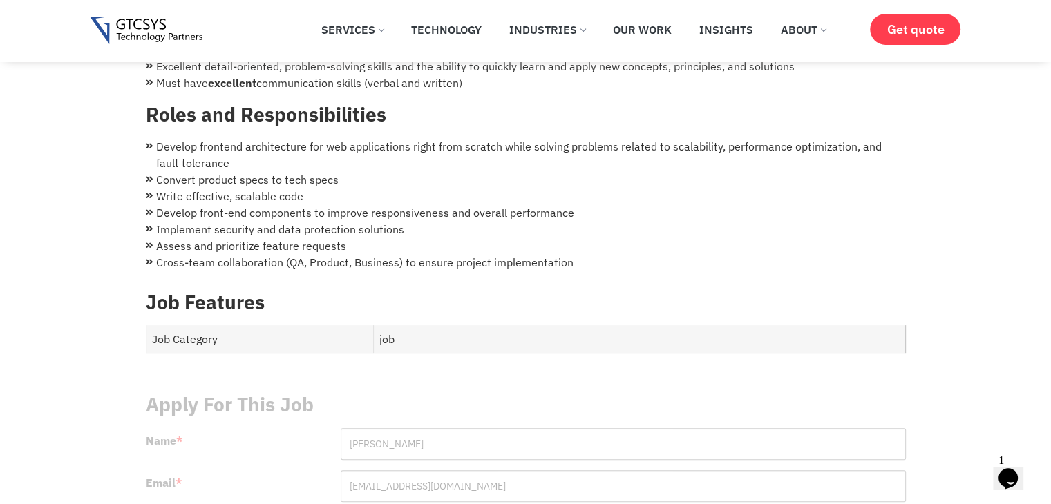
click at [160, 138] on li "Develop frontend architecture for web applications right from scratch while sol…" at bounding box center [526, 154] width 760 height 33
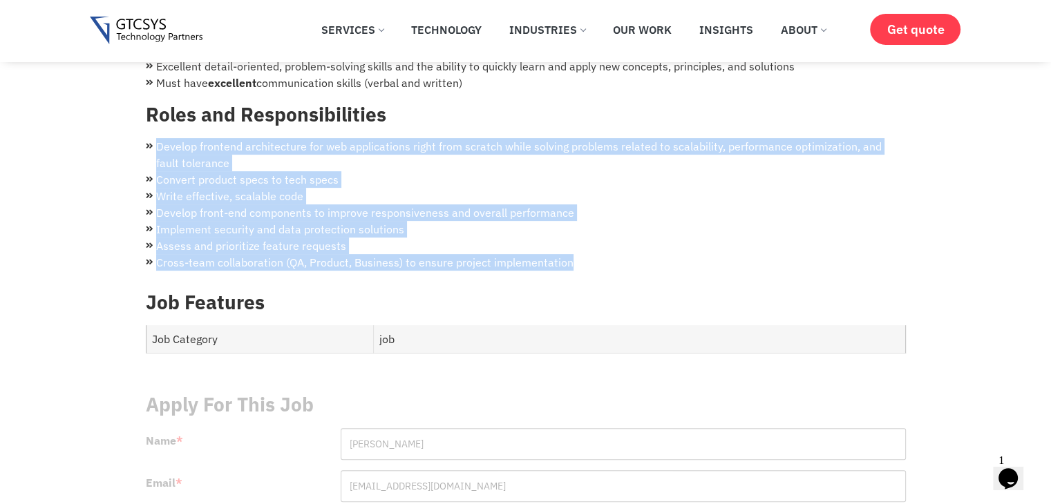
drag, startPoint x: 156, startPoint y: 131, endPoint x: 569, endPoint y: 246, distance: 428.4
click at [569, 246] on ul "Develop frontend architecture for web applications right from scratch while sol…" at bounding box center [526, 204] width 760 height 133
click at [569, 254] on li "Cross-team collaboration (QA, Product, Business) to ensure project implementati…" at bounding box center [526, 262] width 760 height 17
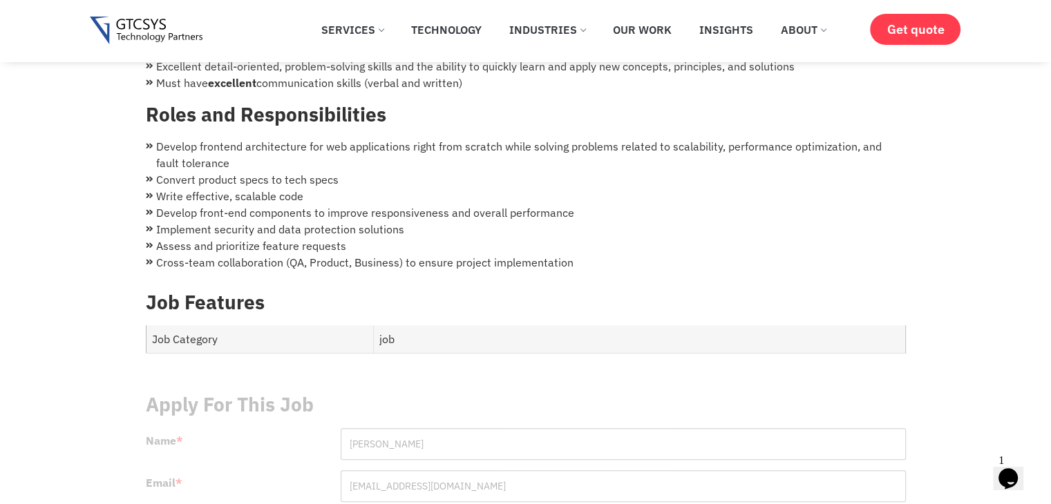
click at [569, 254] on li "Cross-team collaboration (QA, Product, Business) to ensure project implementati…" at bounding box center [526, 262] width 760 height 17
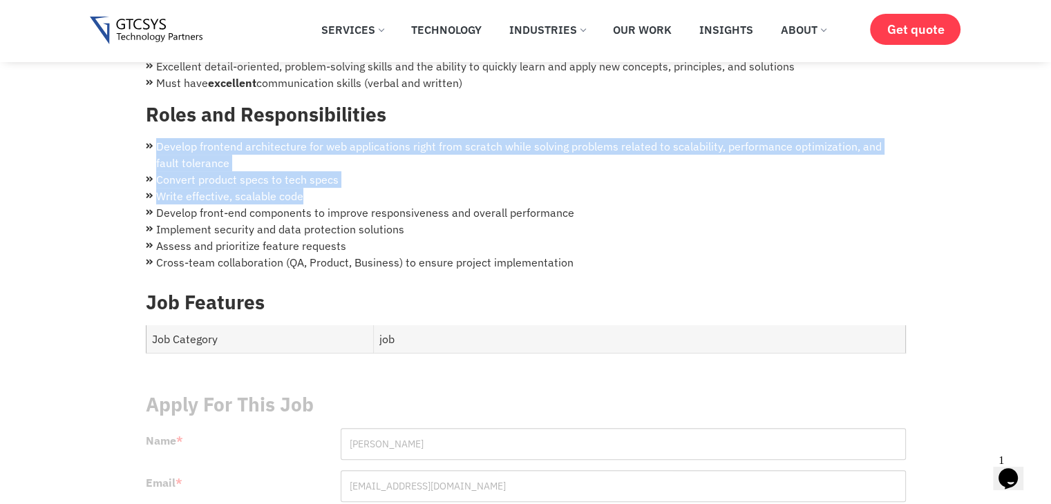
drag, startPoint x: 155, startPoint y: 125, endPoint x: 411, endPoint y: 193, distance: 265.3
click at [381, 186] on ul "Develop frontend architecture for web applications right from scratch while sol…" at bounding box center [526, 204] width 760 height 133
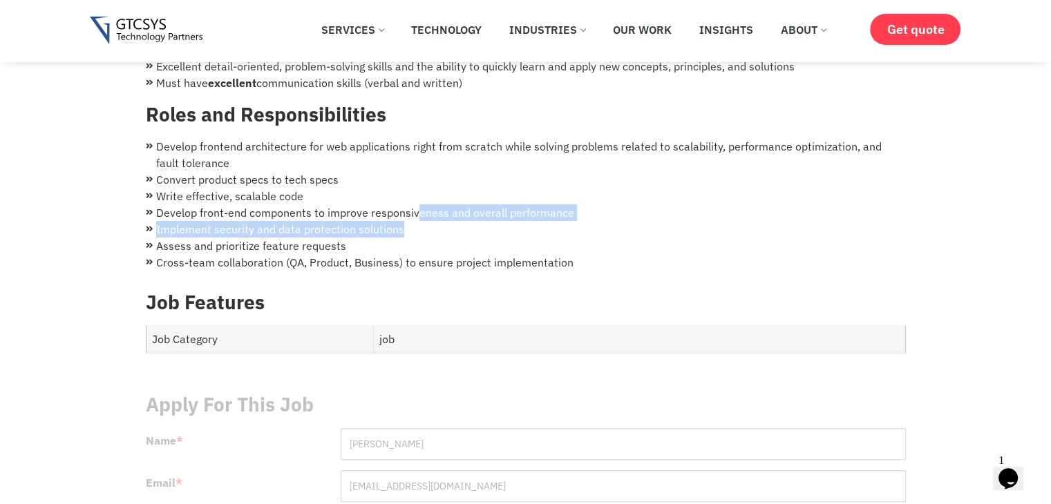
drag, startPoint x: 443, startPoint y: 200, endPoint x: 498, endPoint y: 216, distance: 57.3
click at [498, 216] on ul "Develop frontend architecture for web applications right from scratch while sol…" at bounding box center [526, 204] width 760 height 133
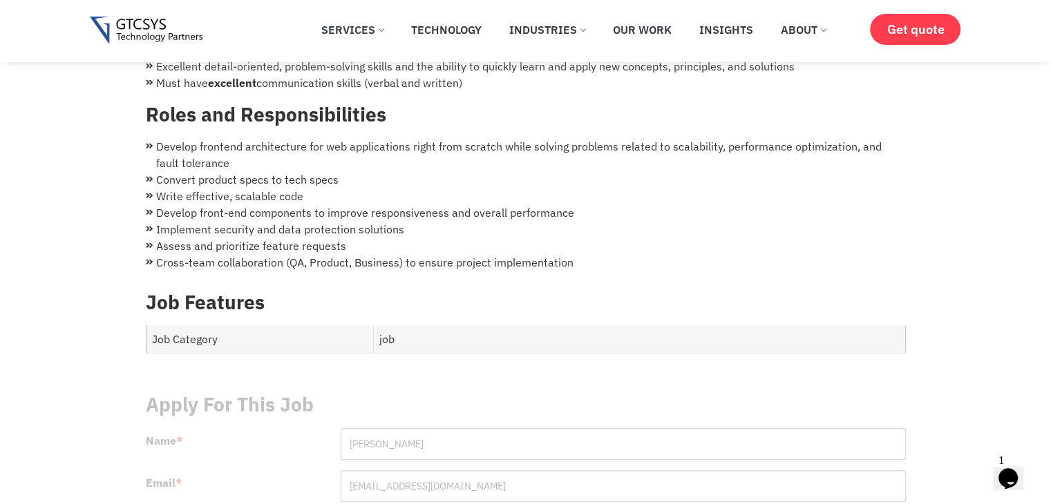
click at [575, 254] on li "Cross-team collaboration (QA, Product, Business) to ensure project implementati…" at bounding box center [526, 262] width 760 height 17
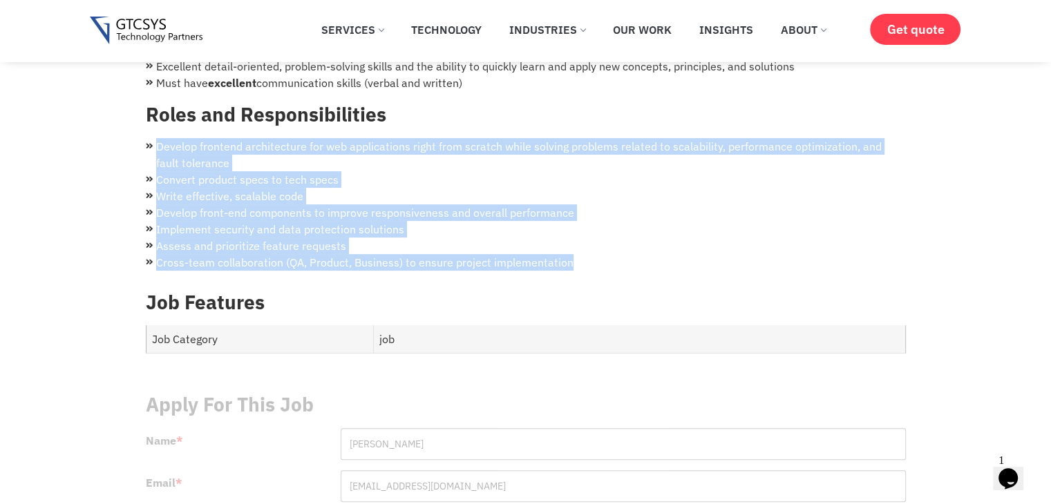
drag, startPoint x: 158, startPoint y: 126, endPoint x: 586, endPoint y: 252, distance: 446.7
click at [594, 255] on div "Angular Developer Required candidate profile Excellent Frontend coding skills a…" at bounding box center [526, 46] width 760 height 466
click at [586, 254] on li "Cross-team collaboration (QA, Product, Business) to ensure project implementati…" at bounding box center [526, 262] width 760 height 17
drag, startPoint x: 580, startPoint y: 247, endPoint x: 155, endPoint y: 130, distance: 441.4
click at [155, 138] on ul "Develop frontend architecture for web applications right from scratch while sol…" at bounding box center [526, 204] width 760 height 133
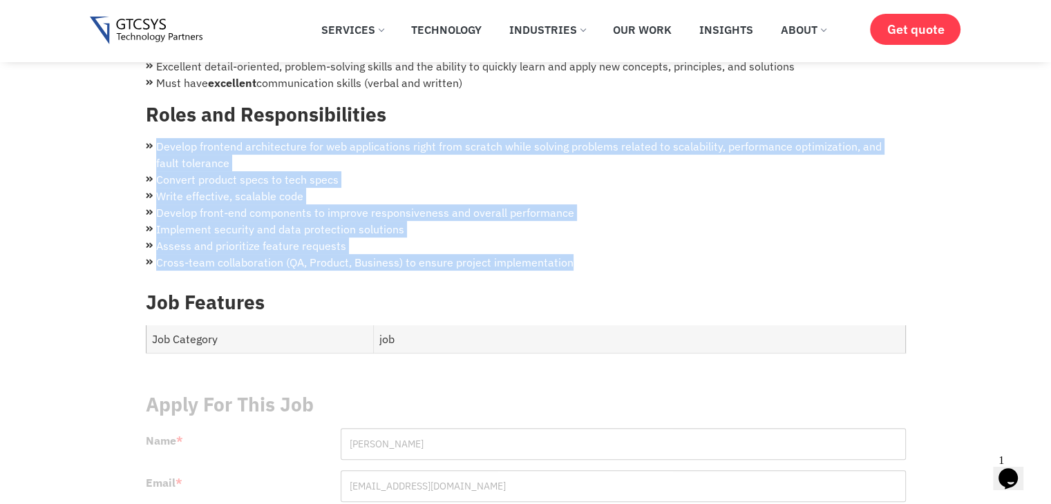
click at [155, 138] on li "Develop frontend architecture for web applications right from scratch while sol…" at bounding box center [526, 154] width 760 height 33
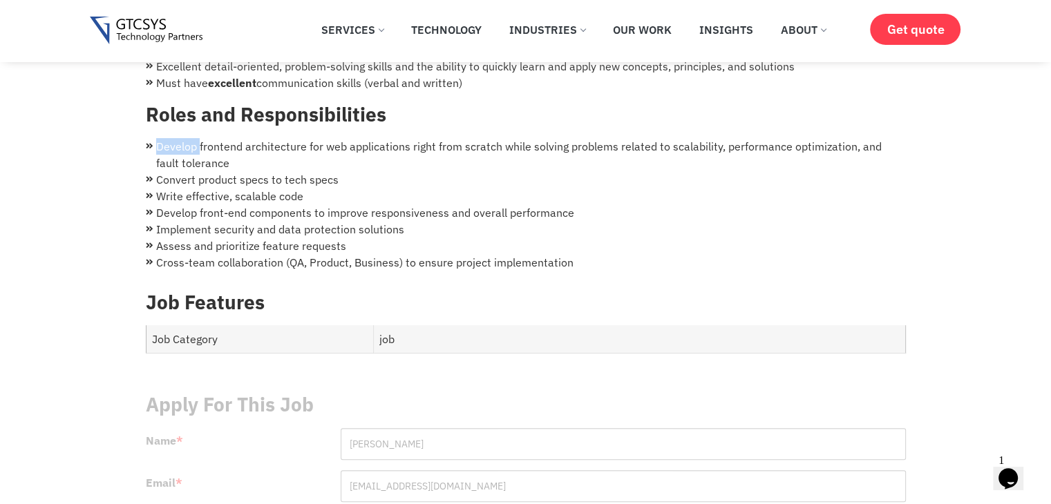
click at [155, 138] on li "Develop frontend architecture for web applications right from scratch while sol…" at bounding box center [526, 154] width 760 height 33
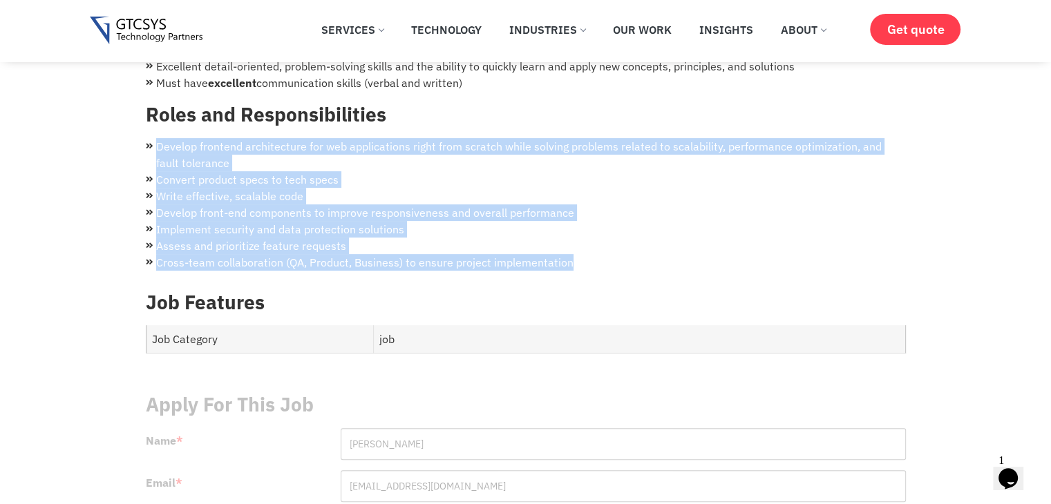
drag, startPoint x: 156, startPoint y: 126, endPoint x: 571, endPoint y: 240, distance: 430.5
click at [571, 240] on ul "Develop frontend architecture for web applications right from scratch while sol…" at bounding box center [526, 204] width 760 height 133
click at [571, 254] on li "Cross-team collaboration (QA, Product, Business) to ensure project implementati…" at bounding box center [526, 262] width 760 height 17
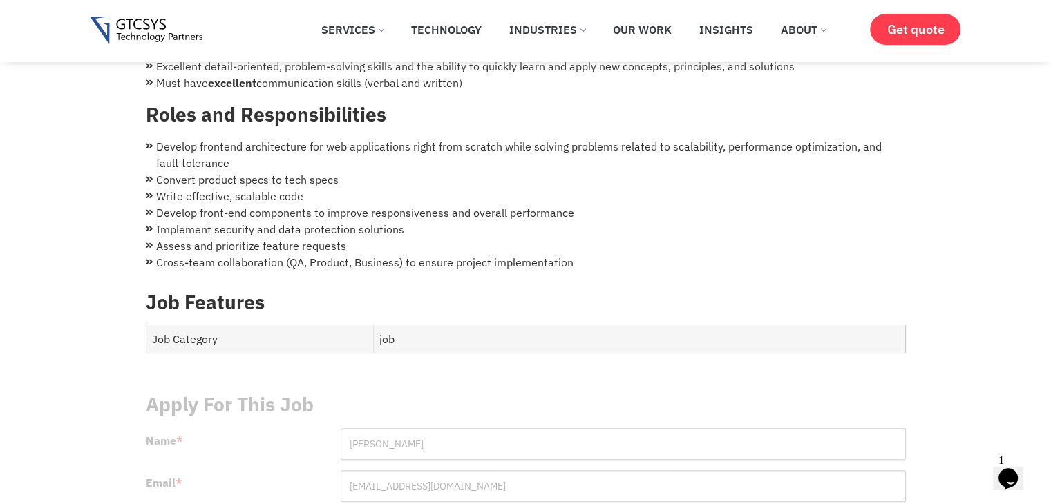
click at [162, 138] on li "Develop frontend architecture for web applications right from scratch while sol…" at bounding box center [526, 154] width 760 height 33
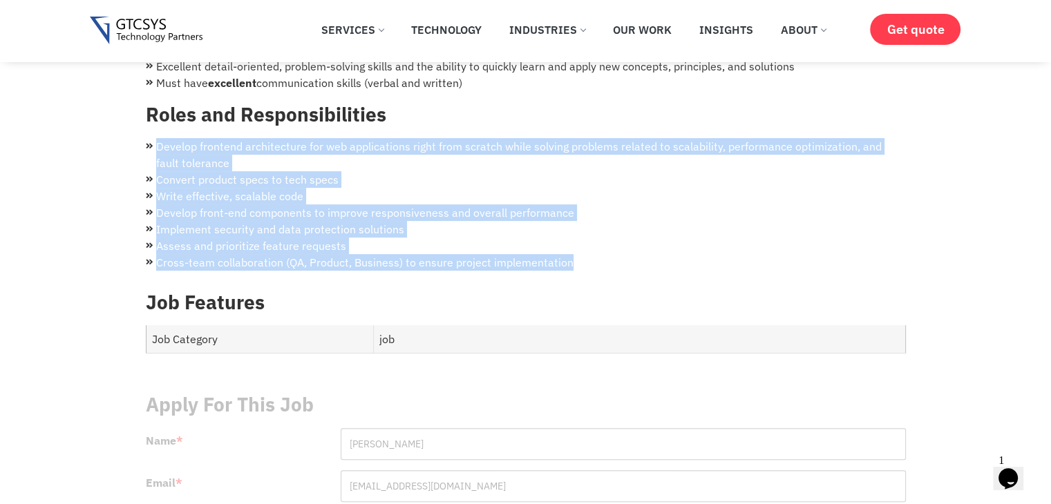
drag, startPoint x: 153, startPoint y: 131, endPoint x: 598, endPoint y: 248, distance: 459.6
click at [598, 248] on ul "Develop frontend architecture for web applications right from scratch while sol…" at bounding box center [526, 204] width 760 height 133
click at [598, 254] on li "Cross-team collaboration (QA, Product, Business) to ensure project implementati…" at bounding box center [526, 262] width 760 height 17
drag, startPoint x: 580, startPoint y: 245, endPoint x: 158, endPoint y: 130, distance: 438.2
click at [158, 138] on ul "Develop frontend architecture for web applications right from scratch while sol…" at bounding box center [526, 204] width 760 height 133
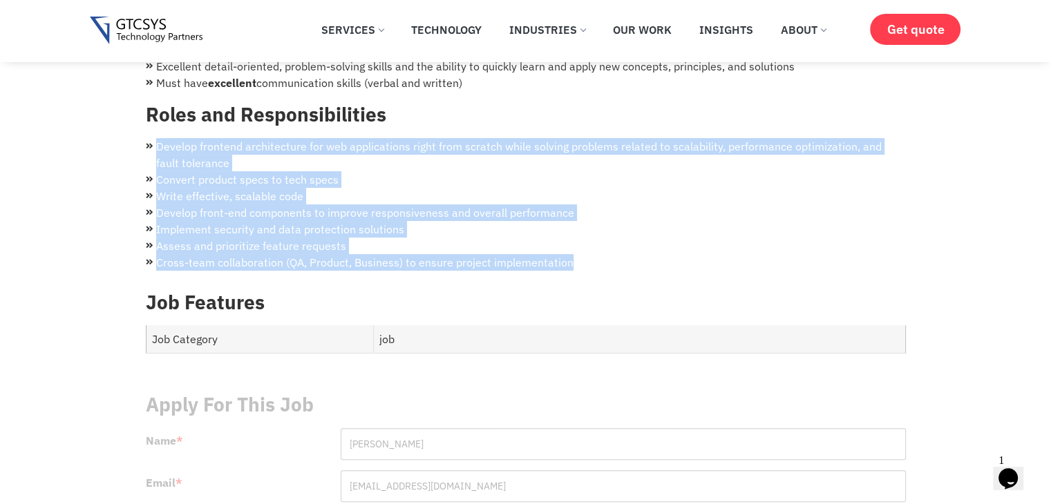
click at [158, 138] on li "Develop frontend architecture for web applications right from scratch while sol…" at bounding box center [526, 154] width 760 height 33
drag, startPoint x: 158, startPoint y: 130, endPoint x: 596, endPoint y: 247, distance: 454.2
click at [596, 247] on ul "Develop frontend architecture for web applications right from scratch while sol…" at bounding box center [526, 204] width 760 height 133
click at [594, 254] on li "Cross-team collaboration (QA, Product, Business) to ensure project implementati…" at bounding box center [526, 262] width 760 height 17
drag, startPoint x: 575, startPoint y: 240, endPoint x: 153, endPoint y: 128, distance: 436.3
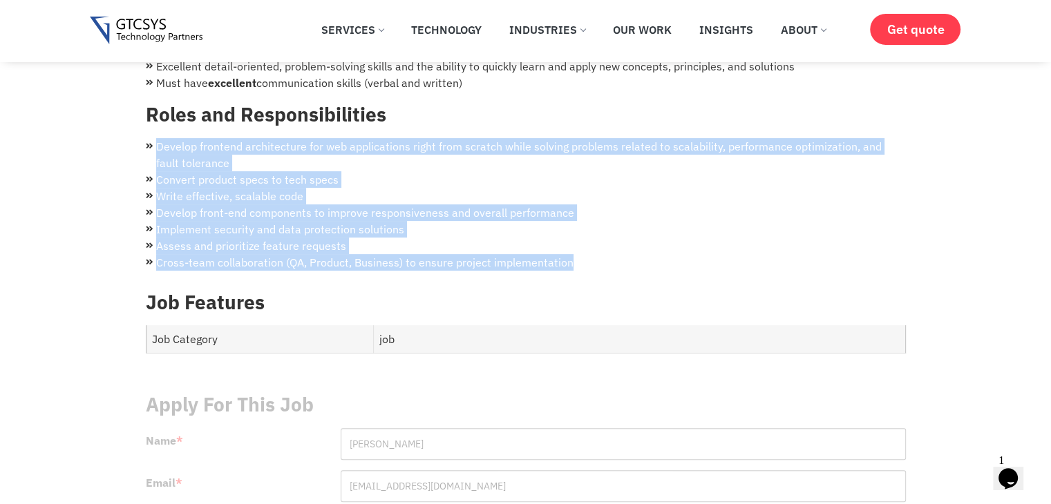
click at [153, 138] on ul "Develop frontend architecture for web applications right from scratch while sol…" at bounding box center [526, 204] width 760 height 133
click at [158, 138] on li "Develop frontend architecture for web applications right from scratch while sol…" at bounding box center [526, 154] width 760 height 33
click at [155, 138] on li "Develop frontend architecture for web applications right from scratch while sol…" at bounding box center [526, 154] width 760 height 33
drag, startPoint x: 156, startPoint y: 126, endPoint x: 578, endPoint y: 254, distance: 441.3
click at [578, 254] on div "Angular Developer Required candidate profile Excellent Frontend coding skills a…" at bounding box center [526, 46] width 760 height 466
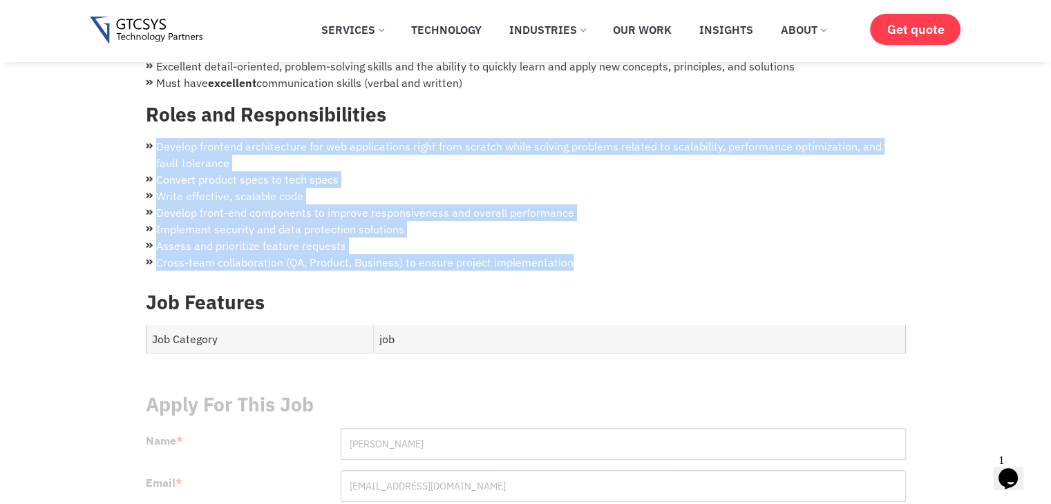
click at [578, 254] on div "Angular Developer Required candidate profile Excellent Frontend coding skills a…" at bounding box center [526, 46] width 760 height 466
drag, startPoint x: 574, startPoint y: 243, endPoint x: 157, endPoint y: 133, distance: 431.8
click at [157, 138] on ul "Develop frontend architecture for web applications right from scratch while sol…" at bounding box center [526, 204] width 760 height 133
click at [157, 138] on li "Develop frontend architecture for web applications right from scratch while sol…" at bounding box center [526, 154] width 760 height 33
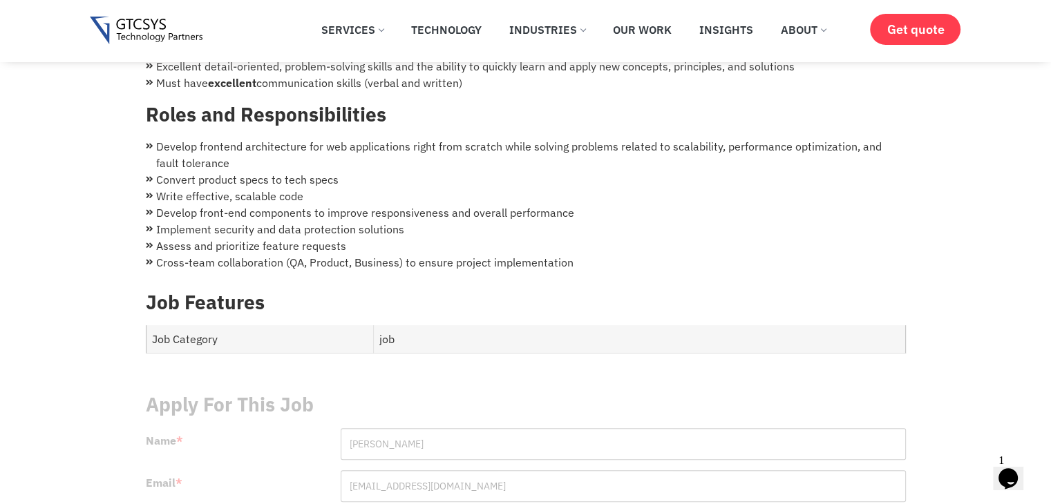
click at [157, 138] on li "Develop frontend architecture for web applications right from scratch while sol…" at bounding box center [526, 154] width 760 height 33
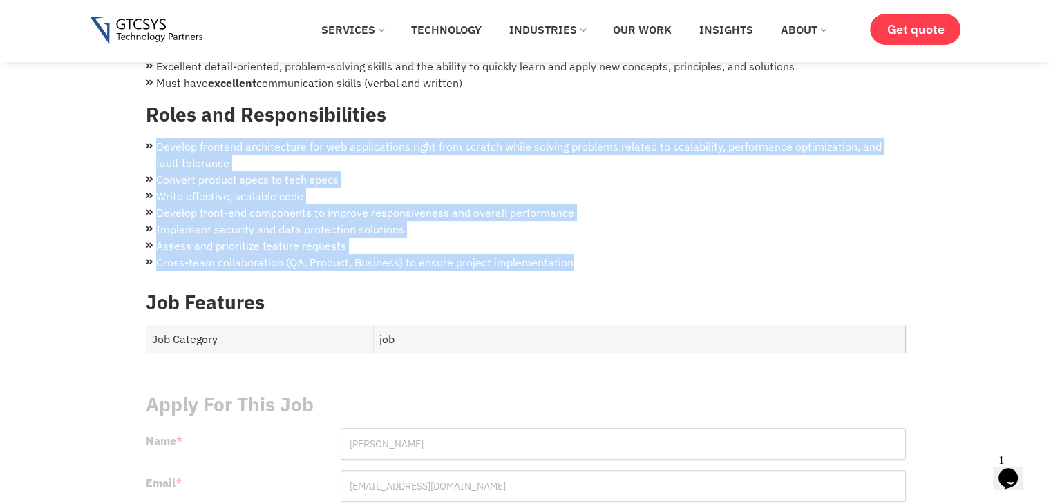
drag, startPoint x: 158, startPoint y: 129, endPoint x: 575, endPoint y: 249, distance: 434.3
click at [575, 249] on ul "Develop frontend architecture for web applications right from scratch while sol…" at bounding box center [526, 204] width 760 height 133
click at [574, 254] on li "Cross-team collaboration (QA, Product, Business) to ensure project implementati…" at bounding box center [526, 262] width 760 height 17
drag, startPoint x: 152, startPoint y: 127, endPoint x: 578, endPoint y: 244, distance: 441.4
click at [578, 244] on ul "Develop frontend architecture for web applications right from scratch while sol…" at bounding box center [526, 204] width 760 height 133
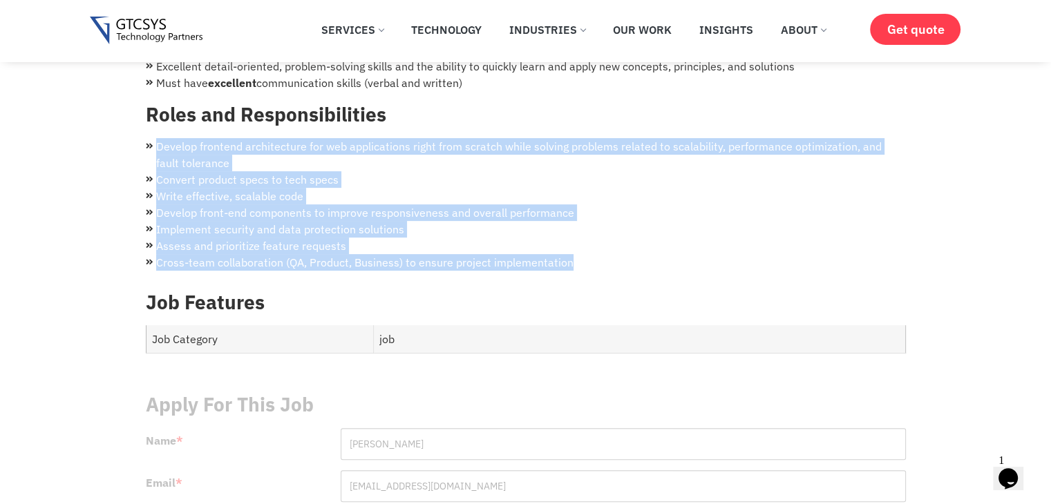
click at [578, 254] on li "Cross-team collaboration (QA, Product, Business) to ensure project implementati…" at bounding box center [526, 262] width 760 height 17
drag, startPoint x: 155, startPoint y: 126, endPoint x: 625, endPoint y: 256, distance: 488.2
click at [625, 256] on div "Angular Developer Required candidate profile Excellent Frontend coding skills a…" at bounding box center [526, 46] width 760 height 466
click at [618, 254] on li "Cross-team collaboration (QA, Product, Business) to ensure project implementati…" at bounding box center [526, 262] width 760 height 17
drag, startPoint x: 603, startPoint y: 244, endPoint x: 153, endPoint y: 135, distance: 462.9
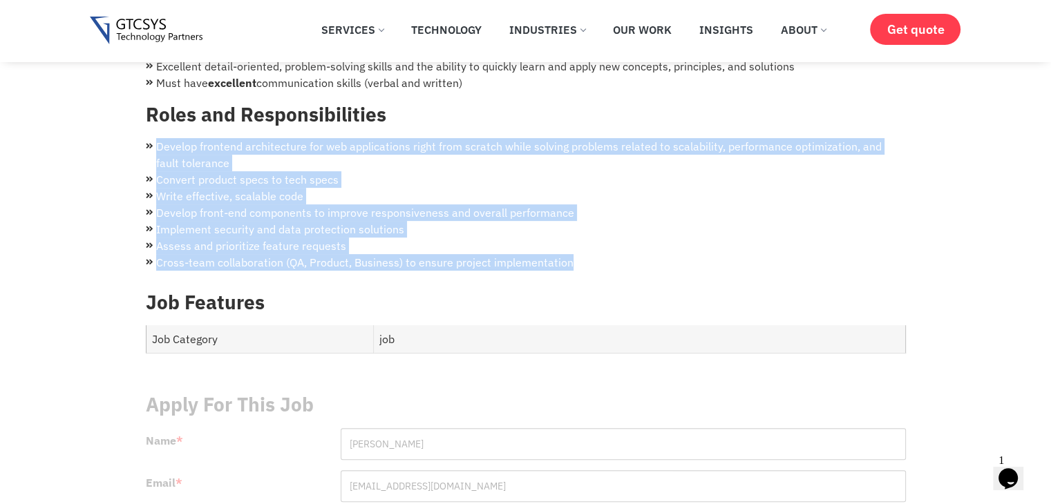
click at [153, 138] on ul "Develop frontend architecture for web applications right from scratch while sol…" at bounding box center [526, 204] width 760 height 133
click at [153, 138] on li "Develop frontend architecture for web applications right from scratch while sol…" at bounding box center [526, 154] width 760 height 33
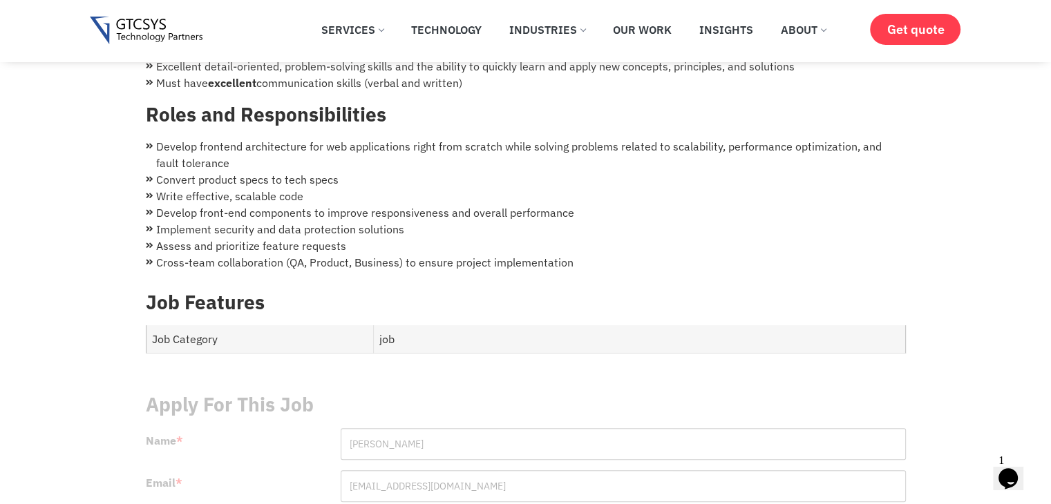
click at [153, 138] on li "Develop frontend architecture for web applications right from scratch while sol…" at bounding box center [526, 154] width 760 height 33
